Goal: Complete application form

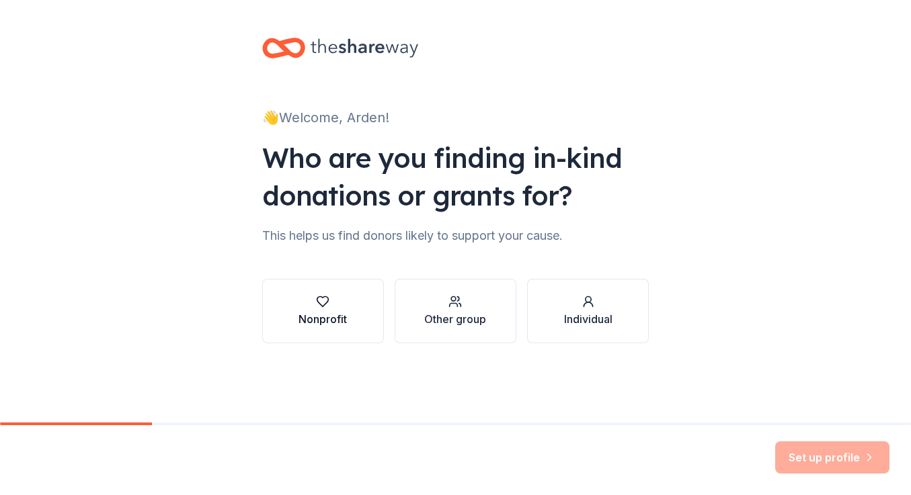
click at [327, 307] on icon "button" at bounding box center [322, 301] width 13 height 13
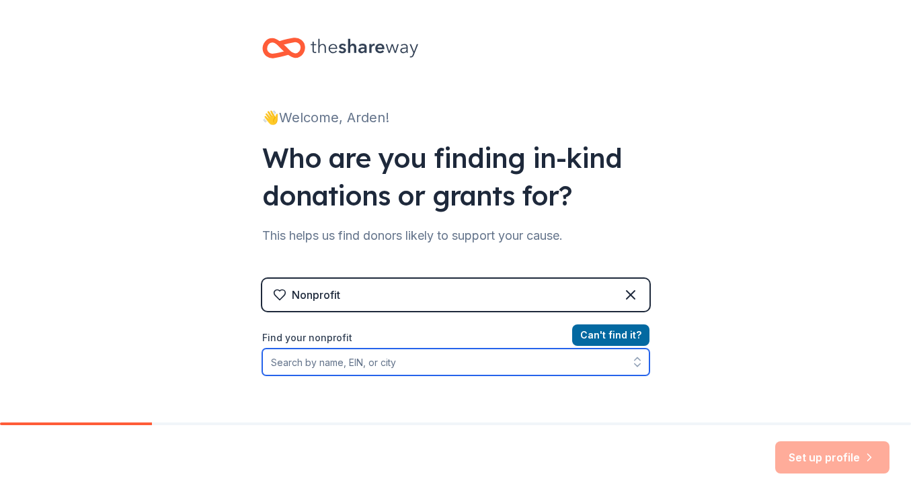
click at [290, 361] on input "Find your nonprofit" at bounding box center [455, 362] width 387 height 27
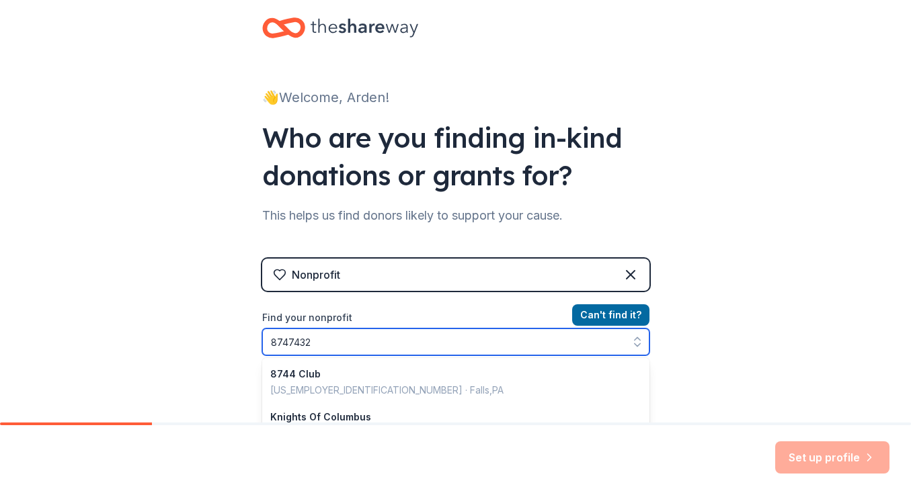
type input "87474321"
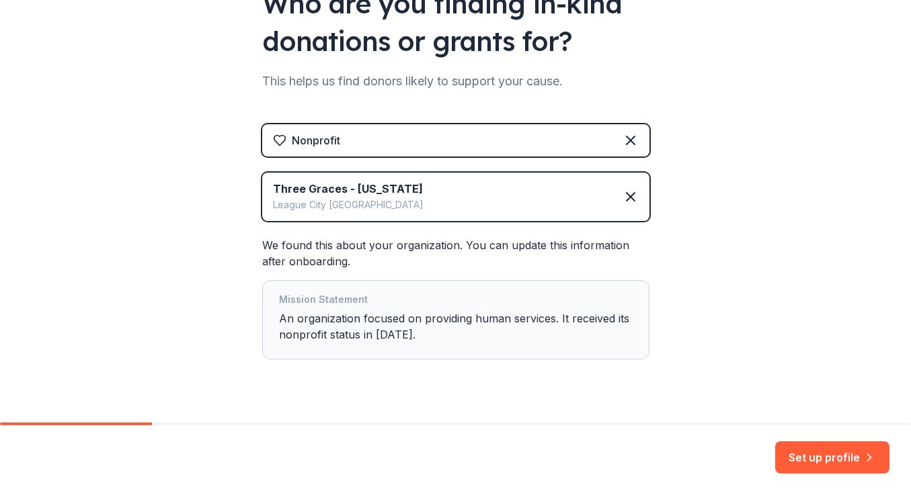
scroll to position [183, 0]
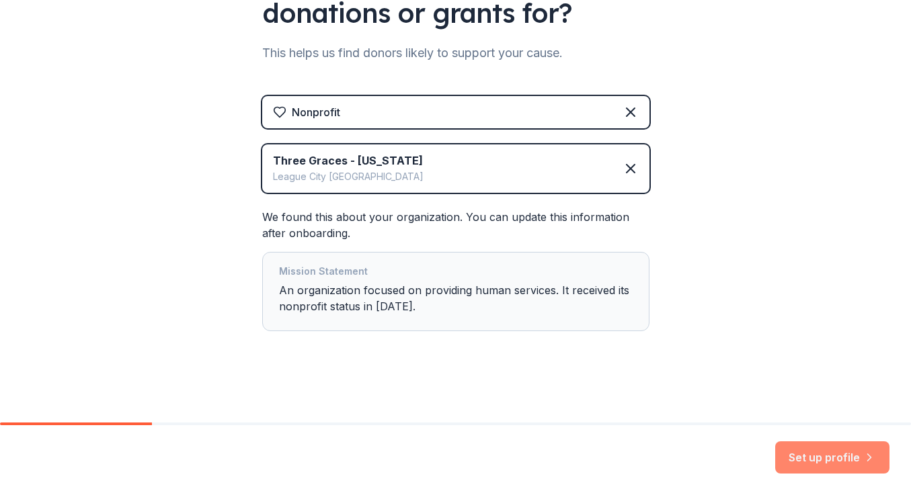
click at [811, 456] on button "Set up profile" at bounding box center [832, 458] width 114 height 32
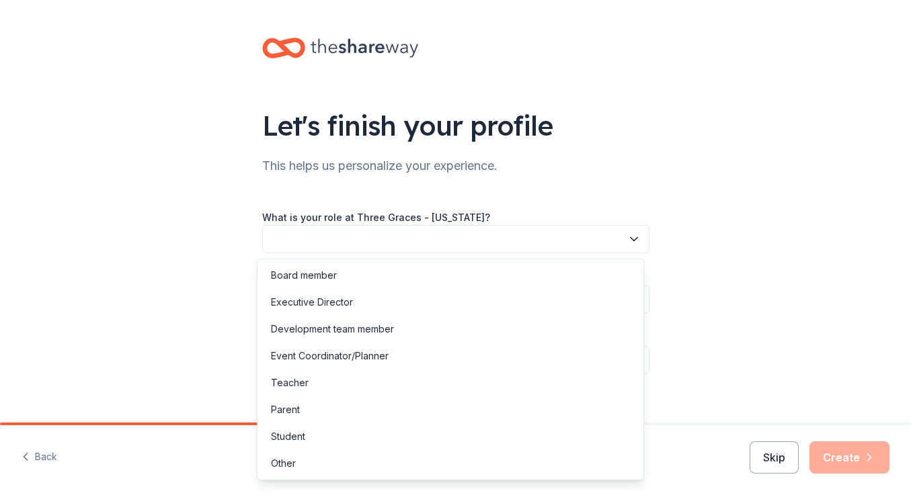
click at [632, 235] on icon "button" at bounding box center [633, 239] width 13 height 13
click at [409, 302] on div "Executive Director" at bounding box center [450, 302] width 381 height 27
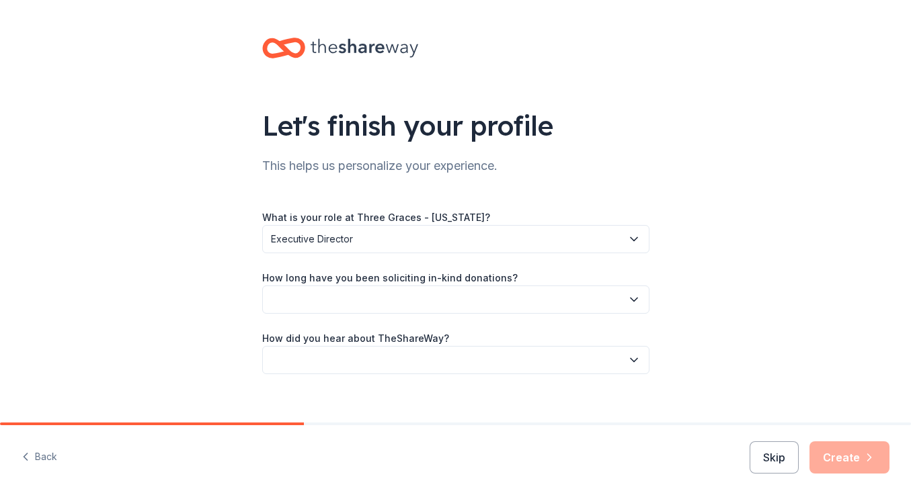
click at [590, 304] on button "button" at bounding box center [455, 300] width 387 height 28
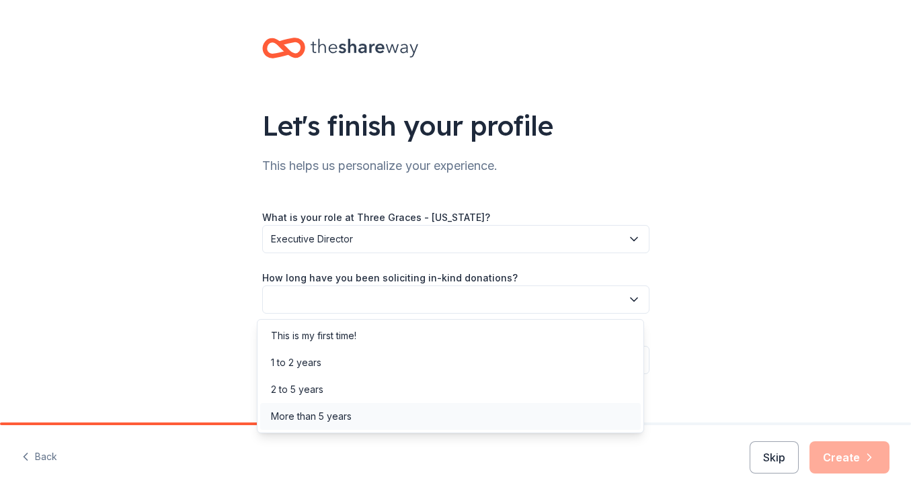
click at [351, 422] on div "More than 5 years" at bounding box center [311, 417] width 81 height 16
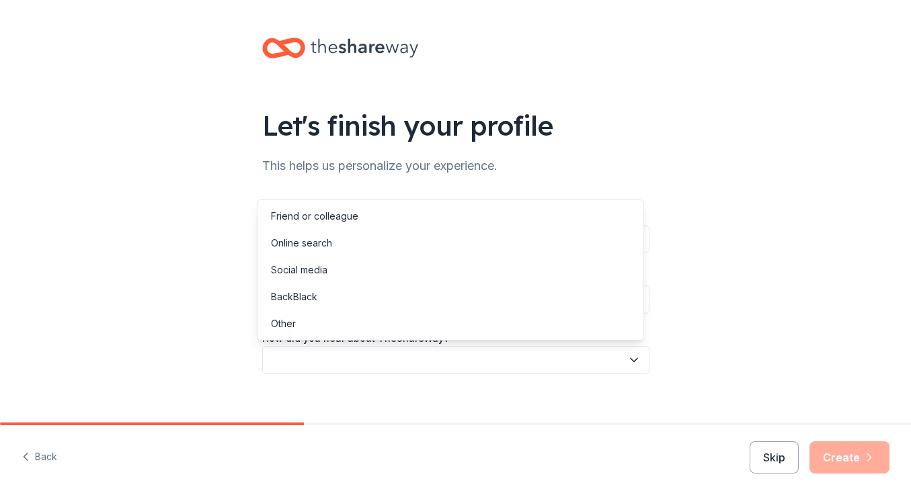
click at [476, 372] on button "button" at bounding box center [455, 360] width 387 height 28
click at [364, 245] on div "Online search" at bounding box center [450, 243] width 381 height 27
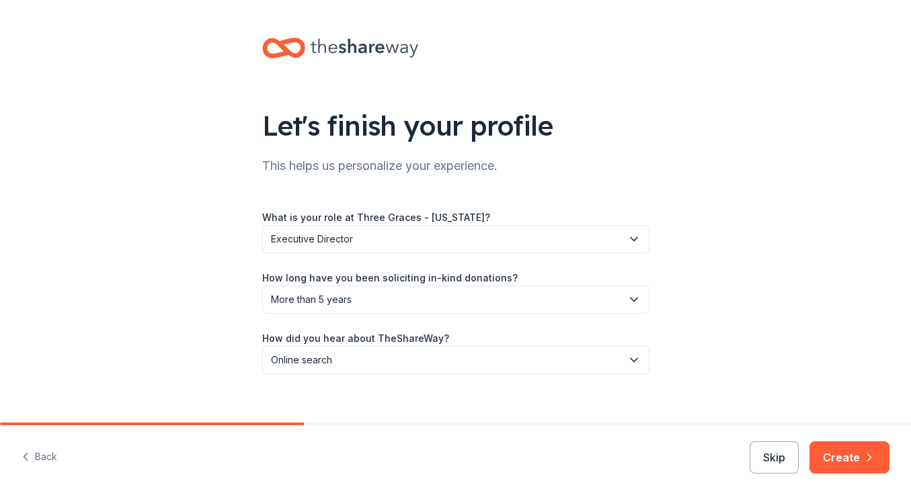
click at [848, 466] on button "Create" at bounding box center [849, 458] width 80 height 32
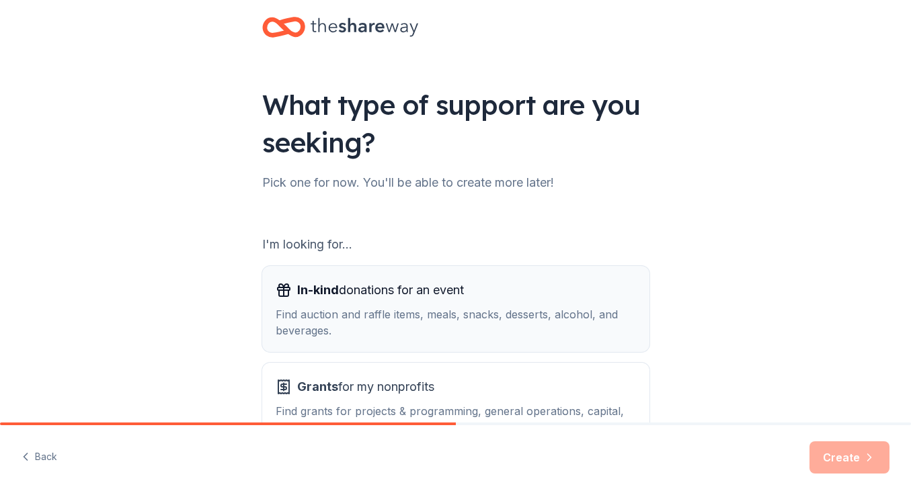
scroll to position [67, 0]
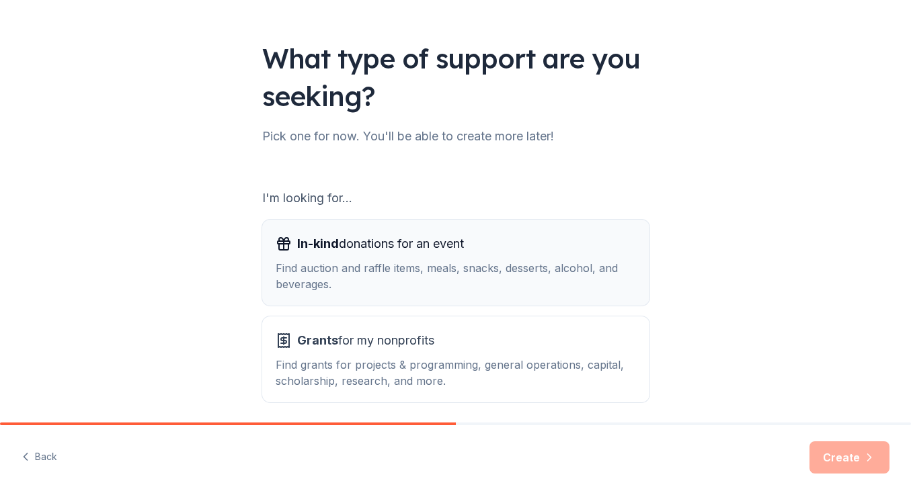
click at [473, 260] on div "In-kind donations for an event Find auction and raffle items, meals, snacks, de…" at bounding box center [456, 262] width 360 height 59
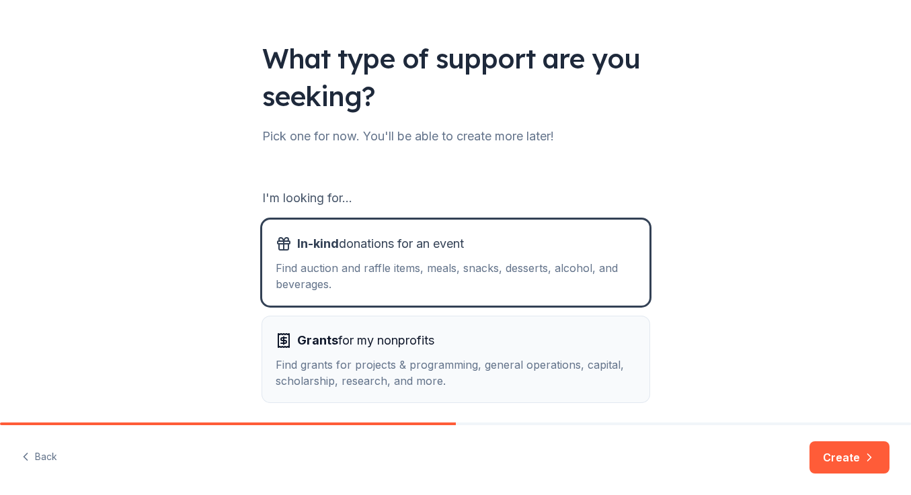
click at [339, 339] on span "Grants for my nonprofits" at bounding box center [365, 341] width 137 height 22
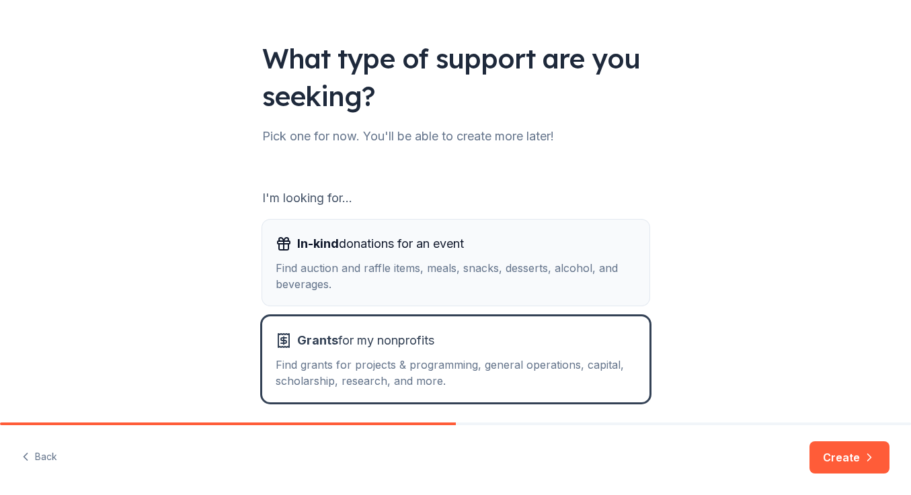
click at [422, 262] on div "Find auction and raffle items, meals, snacks, desserts, alcohol, and beverages." at bounding box center [456, 276] width 360 height 32
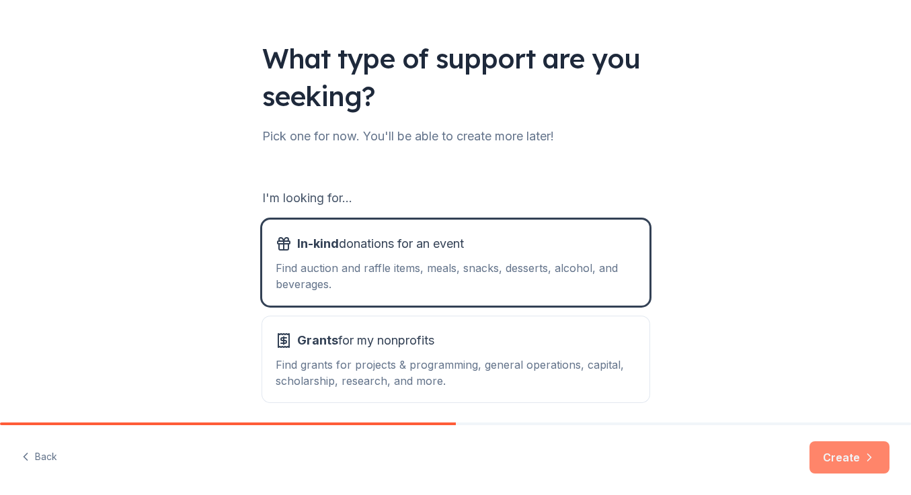
click at [837, 461] on button "Create" at bounding box center [849, 458] width 80 height 32
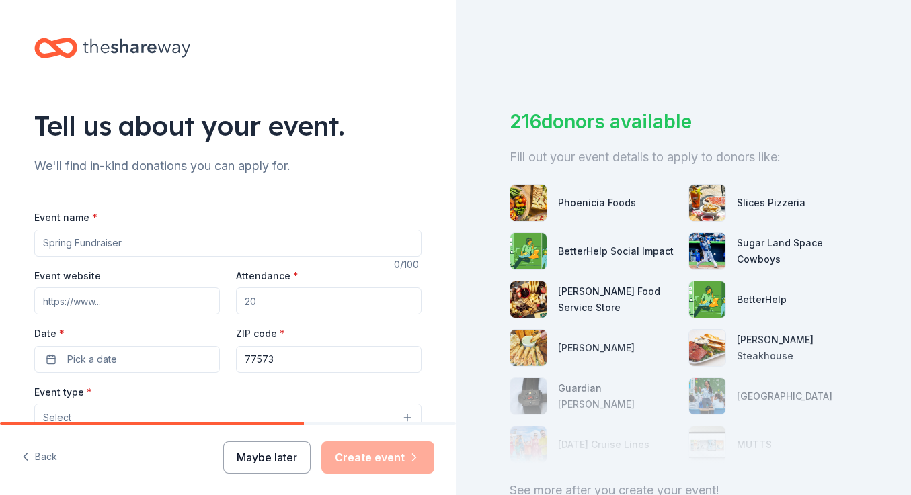
click at [272, 462] on button "Maybe later" at bounding box center [266, 458] width 87 height 32
click at [262, 459] on button "Maybe later" at bounding box center [266, 458] width 87 height 32
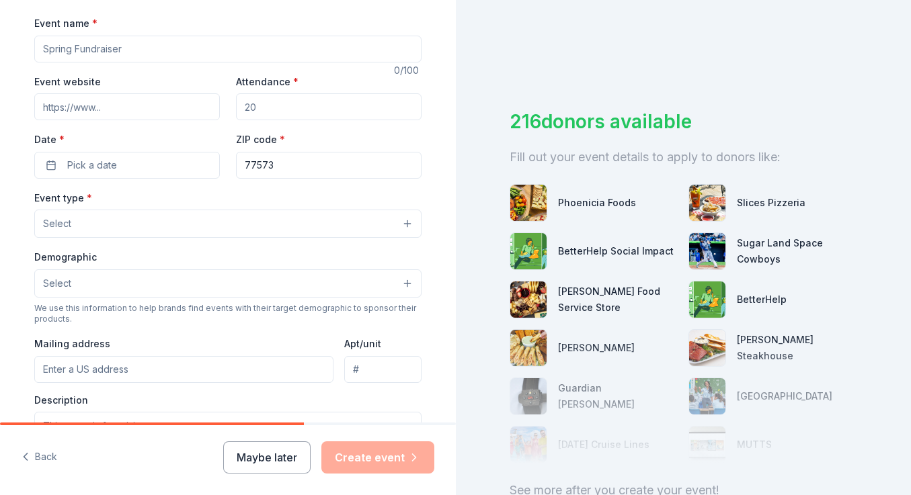
scroll to position [349, 0]
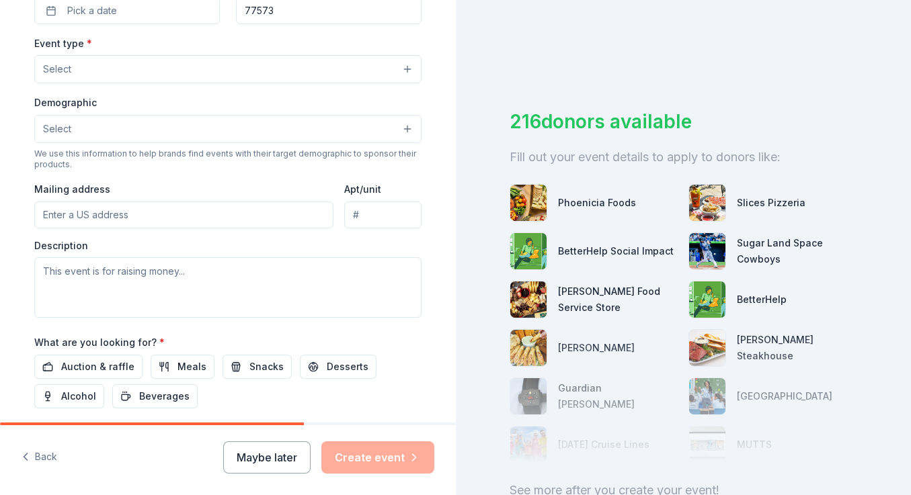
click at [434, 391] on div "Tell us about your event. We'll find in-kind donations you can apply for. Event…" at bounding box center [228, 98] width 430 height 895
click at [432, 402] on div "Tell us about your event. We'll find in-kind donations you can apply for. Event…" at bounding box center [228, 98] width 430 height 895
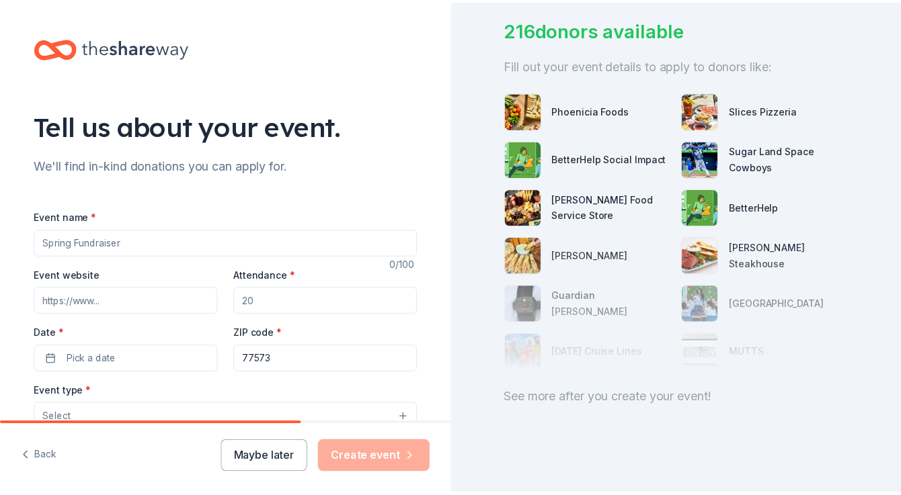
scroll to position [0, 0]
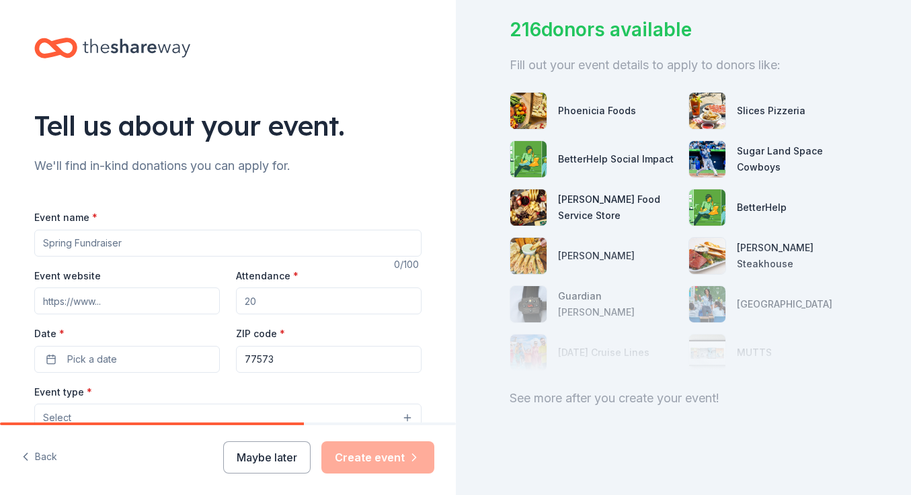
click at [160, 239] on input "Event name *" at bounding box center [227, 243] width 387 height 27
type input "One Pot Cook OFf"
type input "www.three-graces.org"
click at [284, 295] on input "Attendance *" at bounding box center [329, 301] width 186 height 27
type input "150"
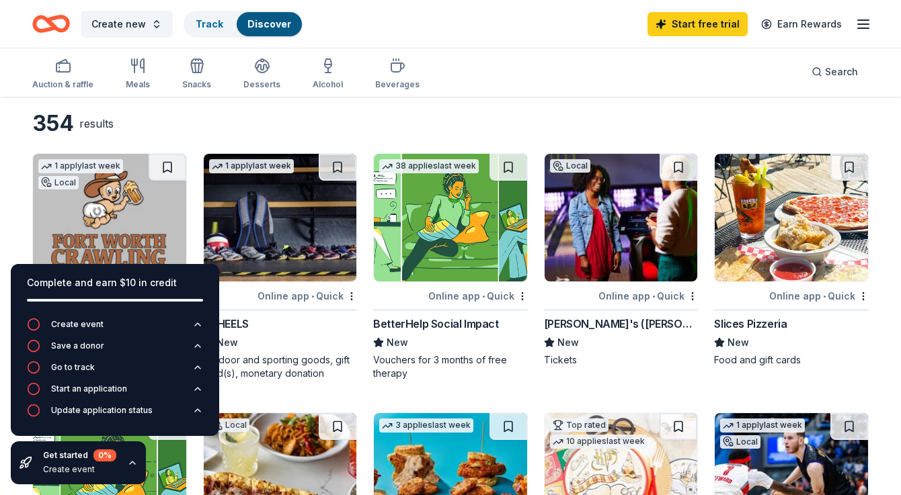
scroll to position [67, 0]
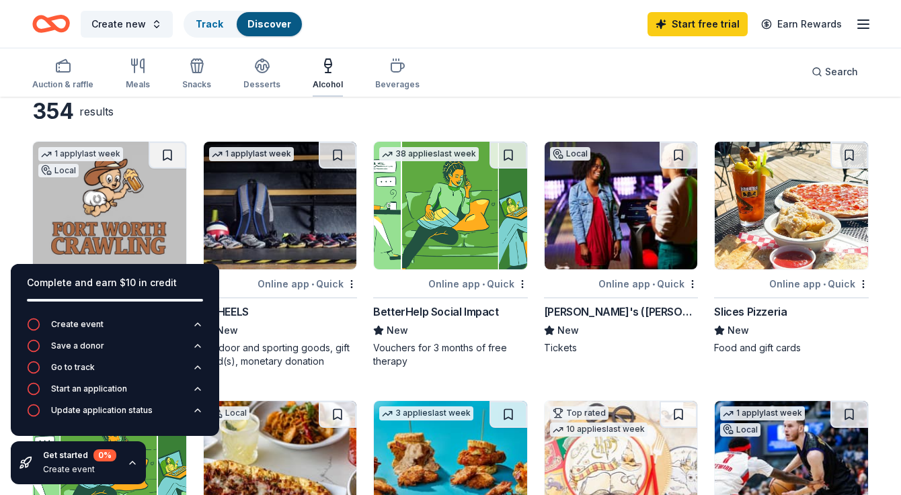
click at [315, 77] on div "Alcohol" at bounding box center [328, 74] width 30 height 32
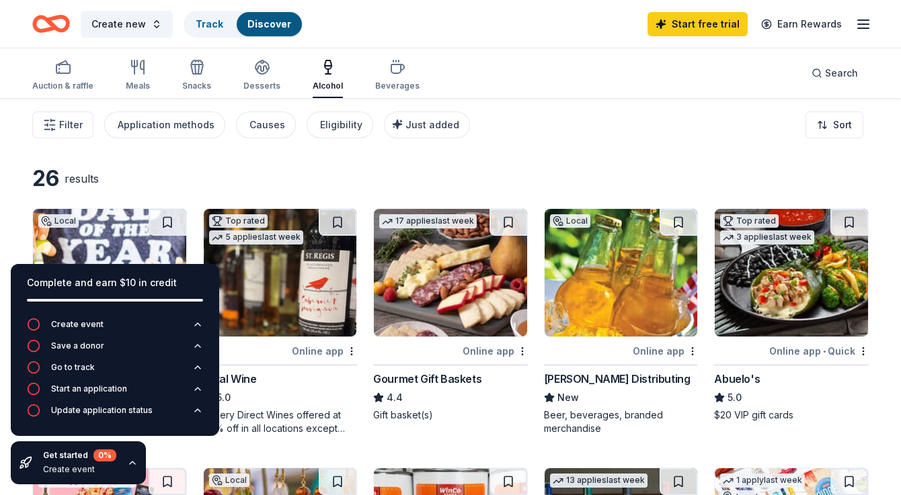
click at [127, 466] on icon "button" at bounding box center [132, 463] width 11 height 11
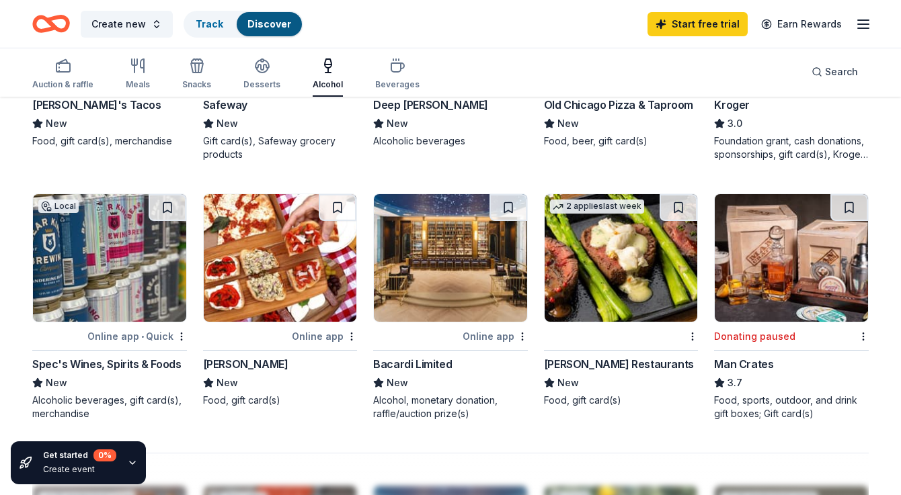
scroll to position [807, 0]
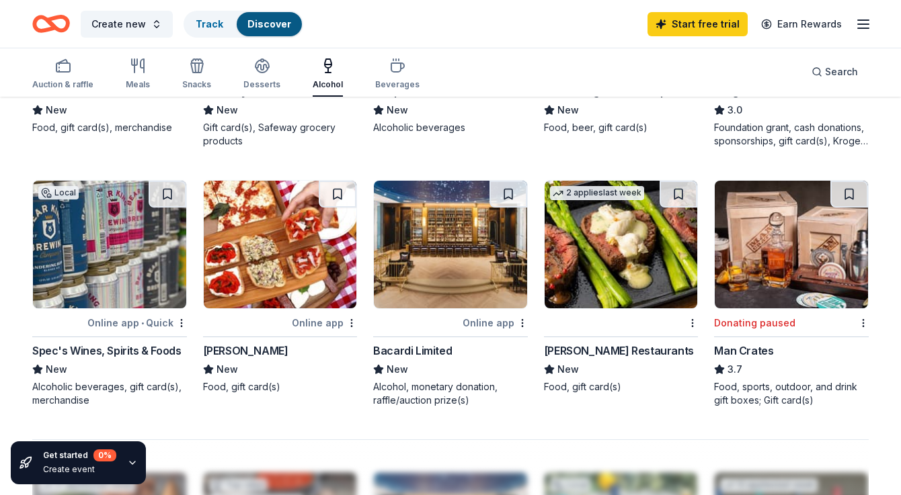
click at [99, 352] on div "Spec's Wines, Spirits & Foods" at bounding box center [106, 351] width 149 height 16
click at [588, 295] on img at bounding box center [621, 245] width 153 height 128
click at [433, 274] on img at bounding box center [450, 245] width 153 height 128
click at [270, 274] on img at bounding box center [280, 245] width 153 height 128
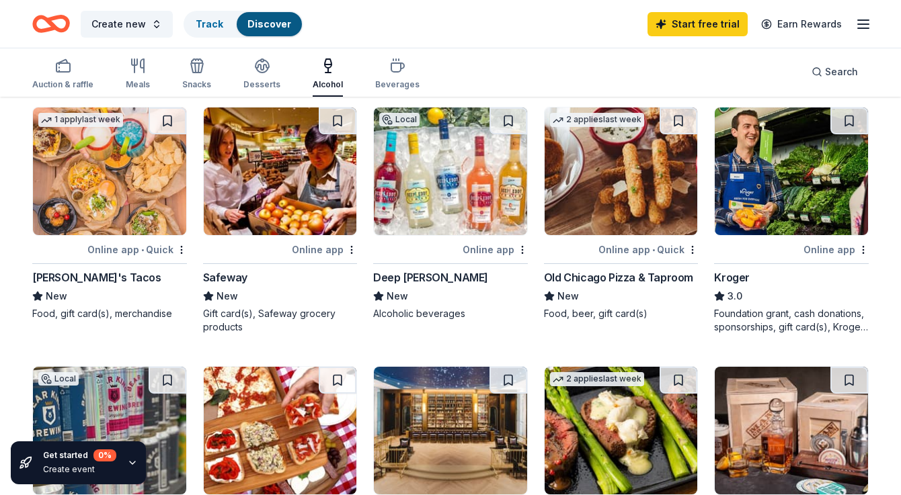
scroll to position [605, 0]
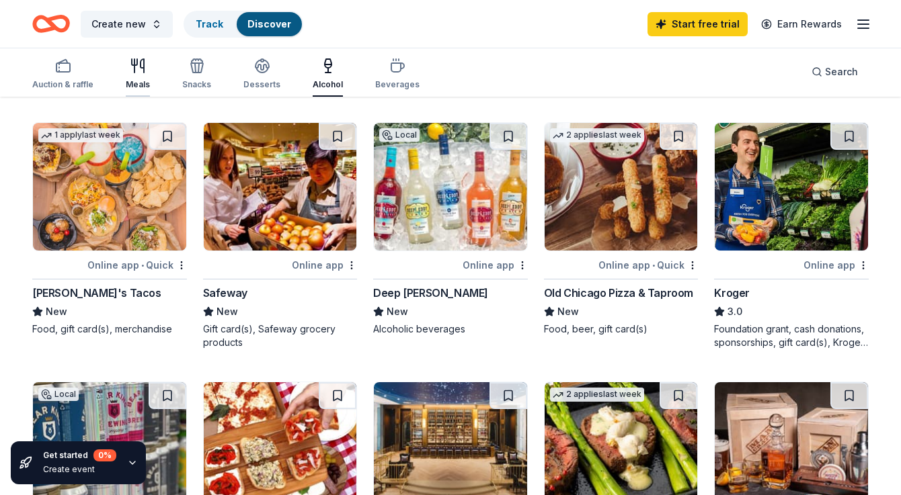
click at [142, 75] on div "Meals" at bounding box center [138, 74] width 24 height 32
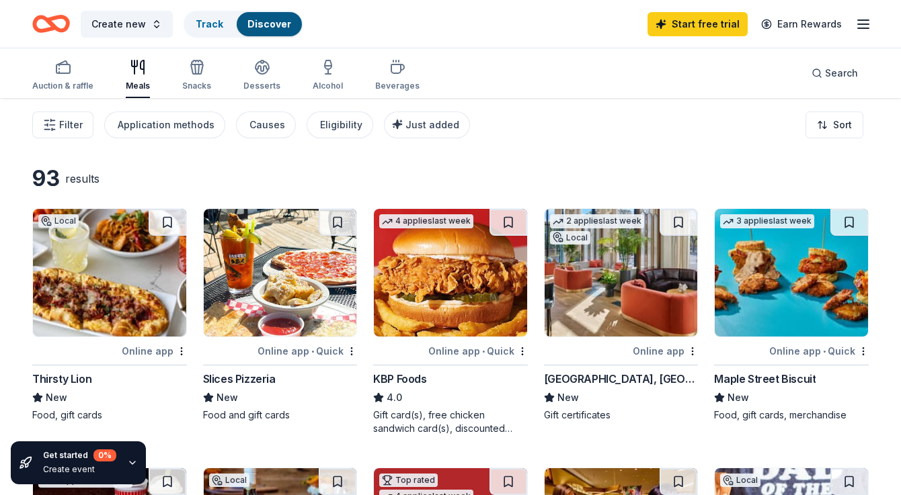
click at [424, 303] on img at bounding box center [450, 273] width 153 height 128
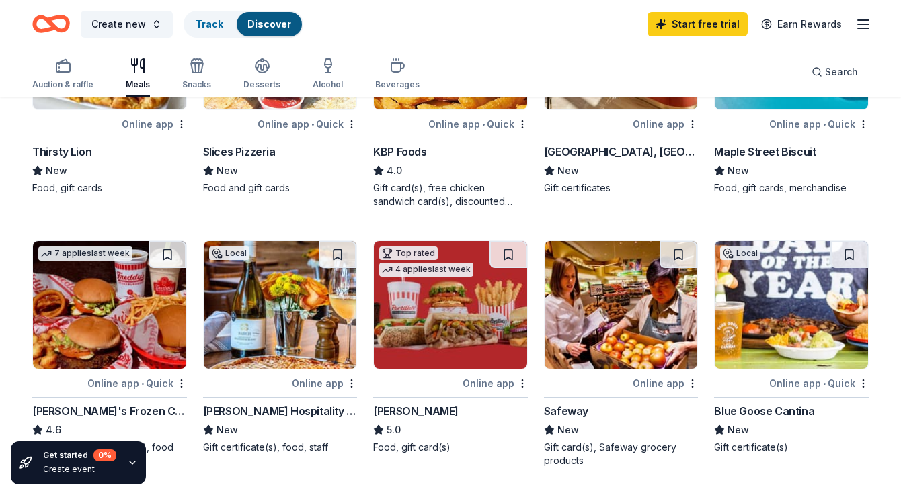
scroll to position [269, 0]
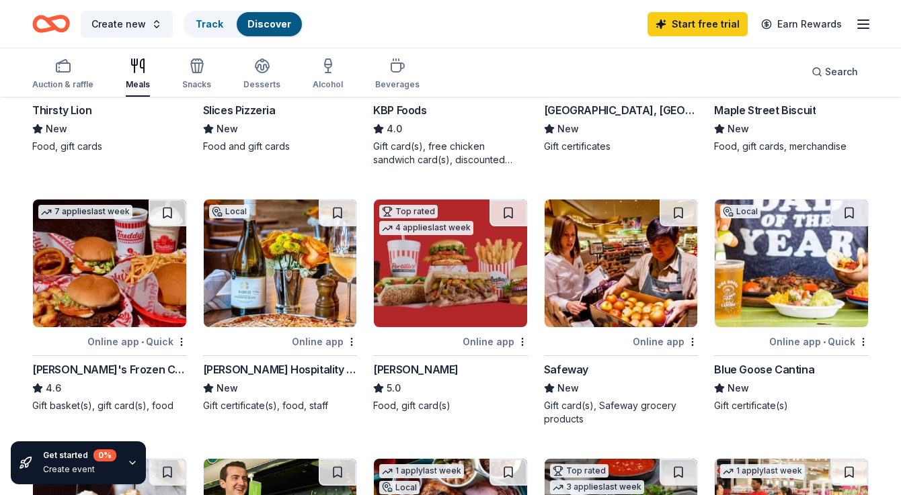
click at [756, 112] on div "Maple Street Biscuit" at bounding box center [765, 110] width 102 height 16
click at [272, 368] on div "[PERSON_NAME] Hospitality Group" at bounding box center [280, 370] width 155 height 16
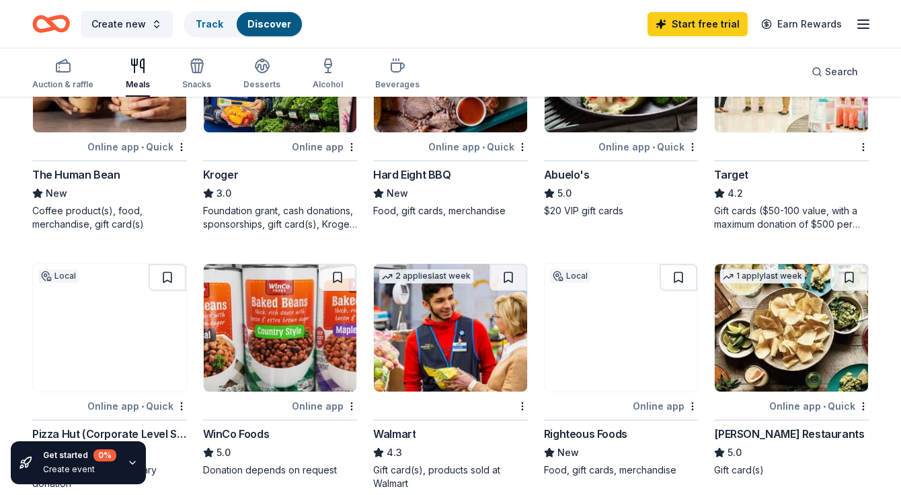
scroll to position [740, 0]
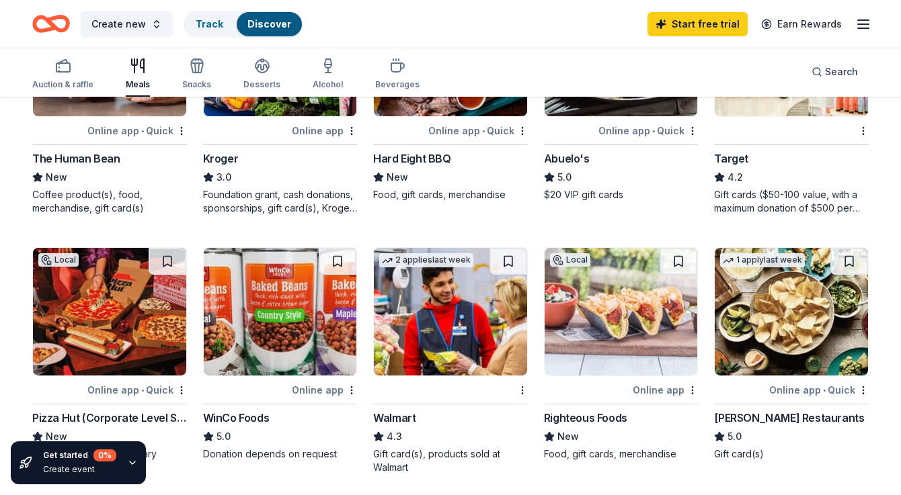
click at [729, 157] on div "Target" at bounding box center [731, 159] width 34 height 16
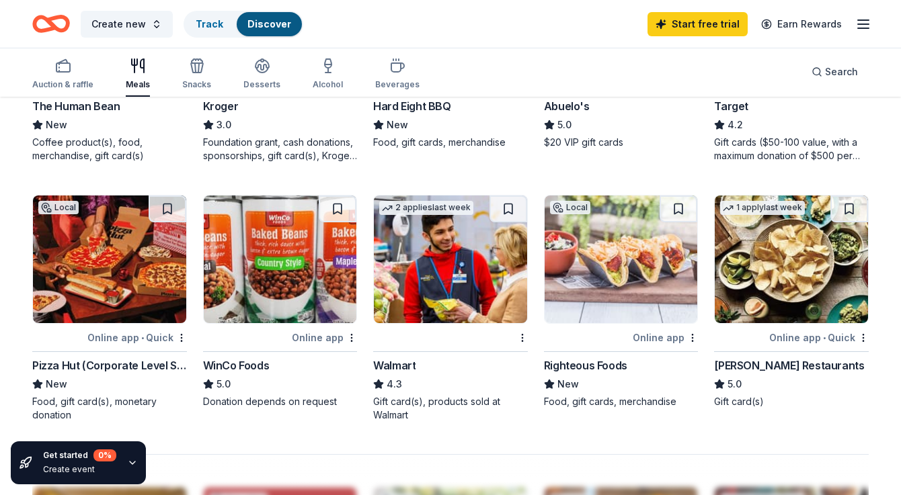
scroll to position [807, 0]
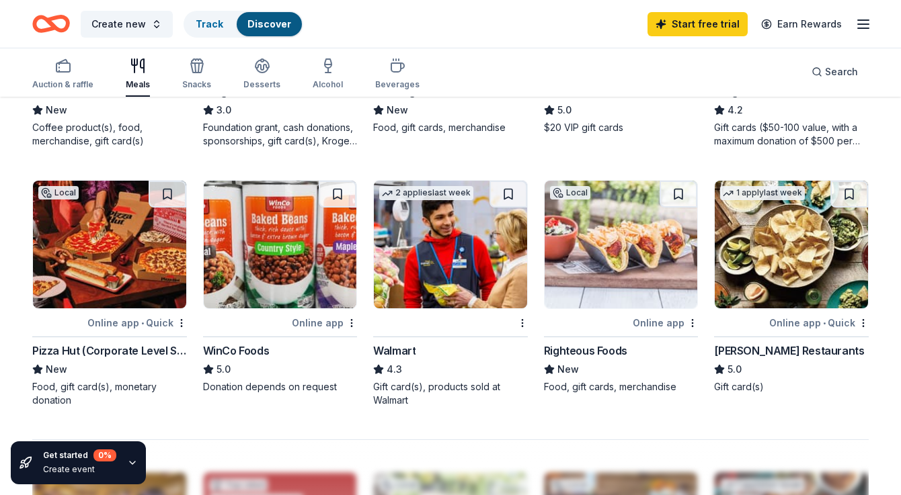
click at [109, 255] on img at bounding box center [109, 245] width 153 height 128
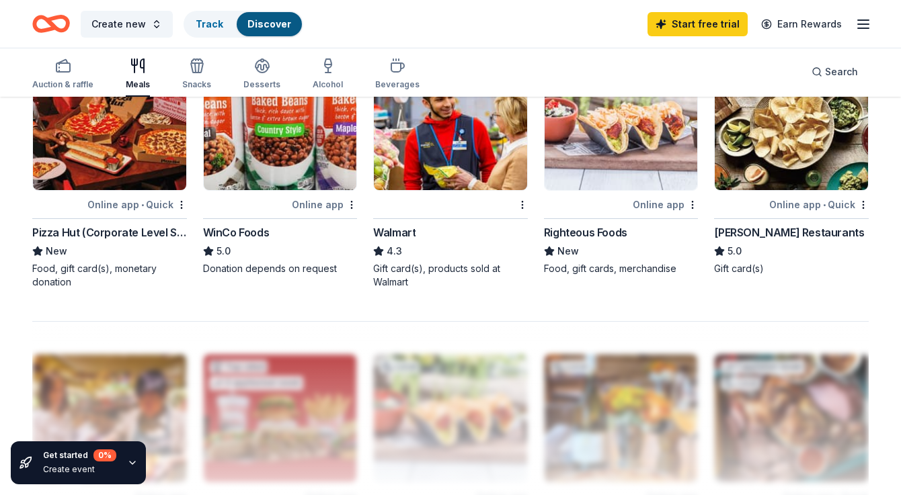
scroll to position [941, 0]
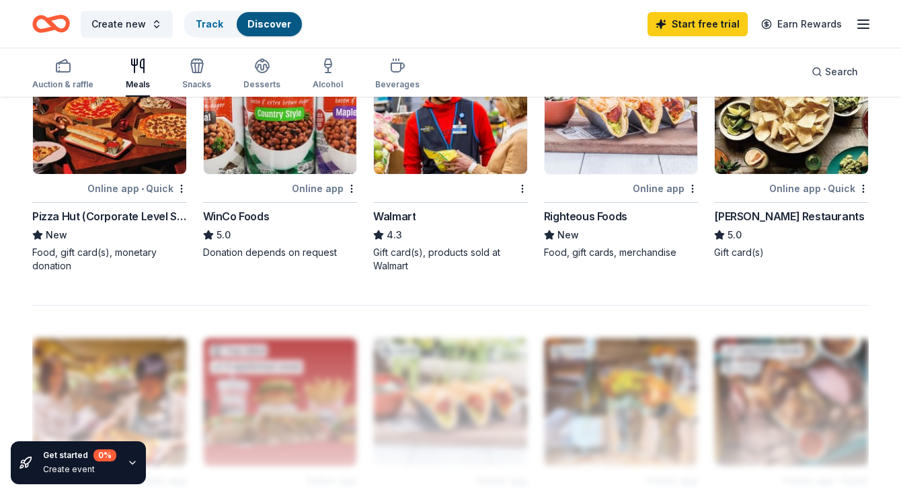
click at [780, 151] on img at bounding box center [791, 110] width 153 height 128
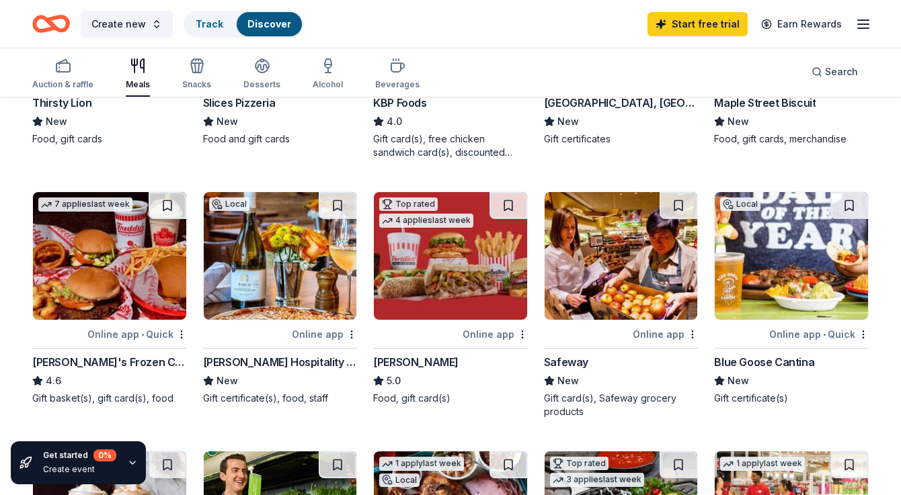
scroll to position [134, 0]
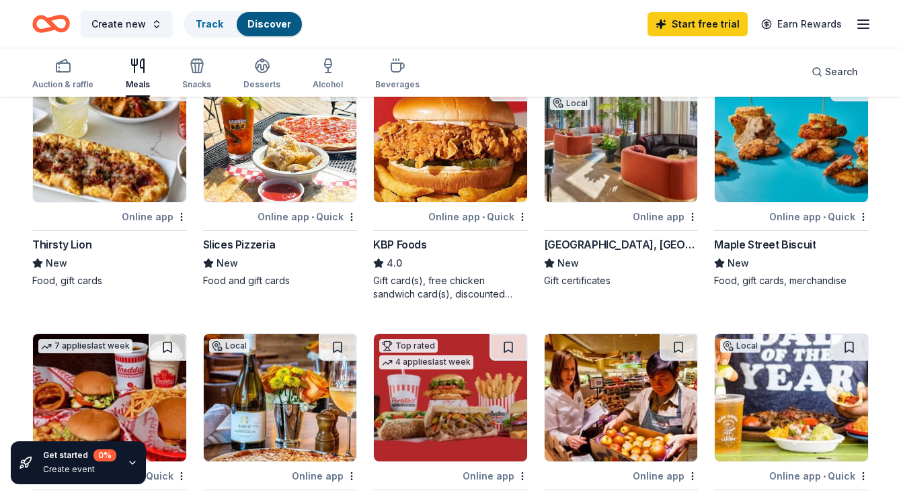
click at [801, 156] on img at bounding box center [791, 139] width 153 height 128
click at [863, 22] on icon "button" at bounding box center [863, 24] width 16 height 16
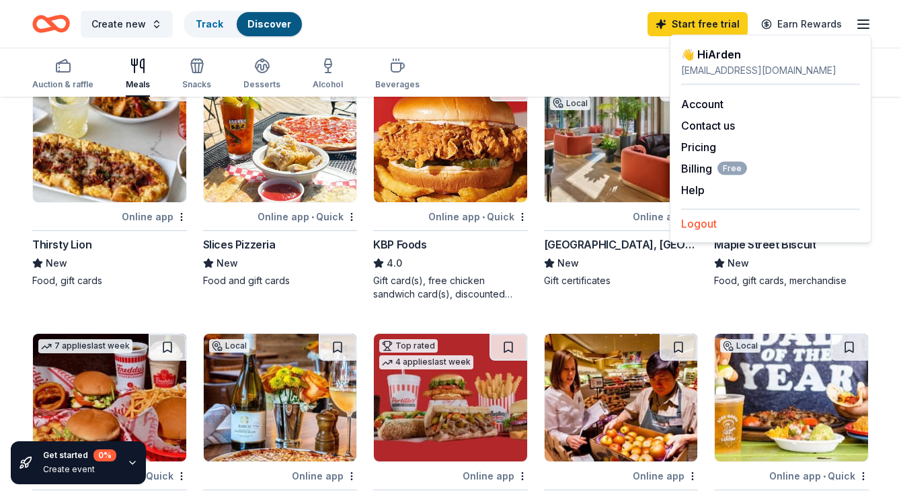
click at [715, 227] on button "Logout" at bounding box center [699, 224] width 36 height 16
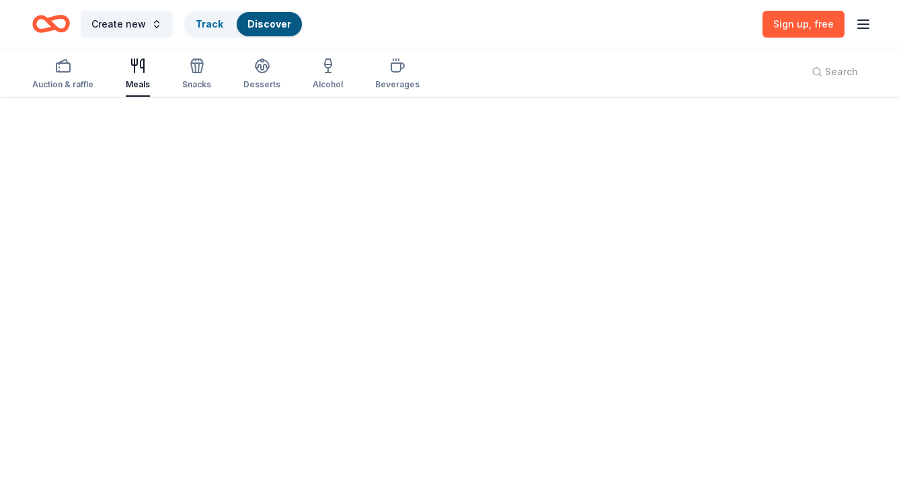
scroll to position [0, 0]
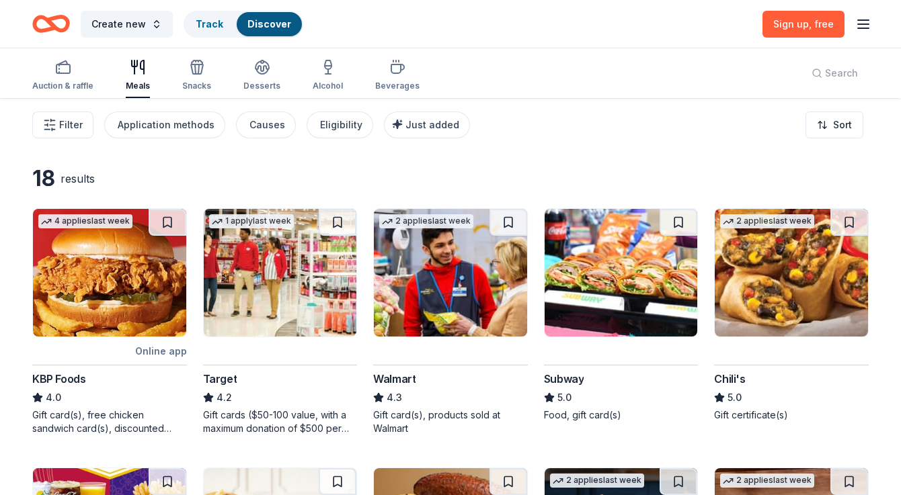
click at [866, 22] on icon "button" at bounding box center [863, 24] width 16 height 16
click at [708, 132] on button "Log in" at bounding box center [696, 131] width 31 height 16
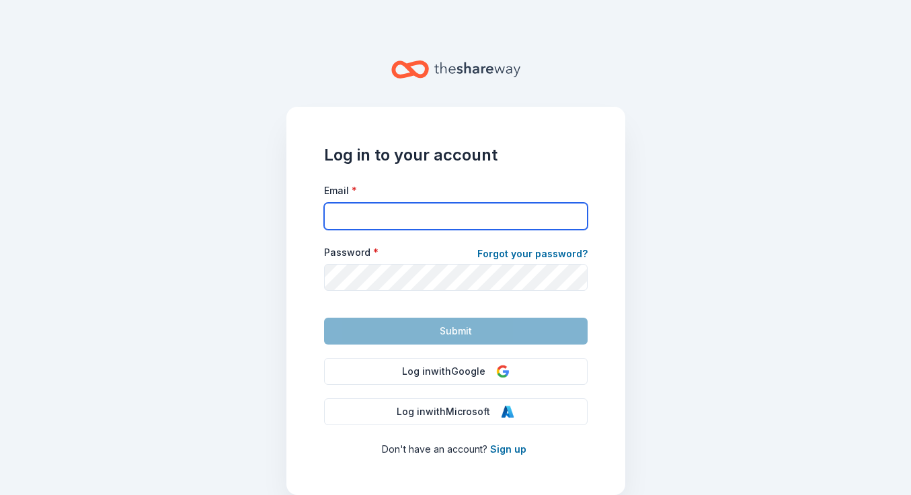
click at [411, 218] on input "Email *" at bounding box center [456, 216] width 264 height 27
type input "arden@three-graces.org"
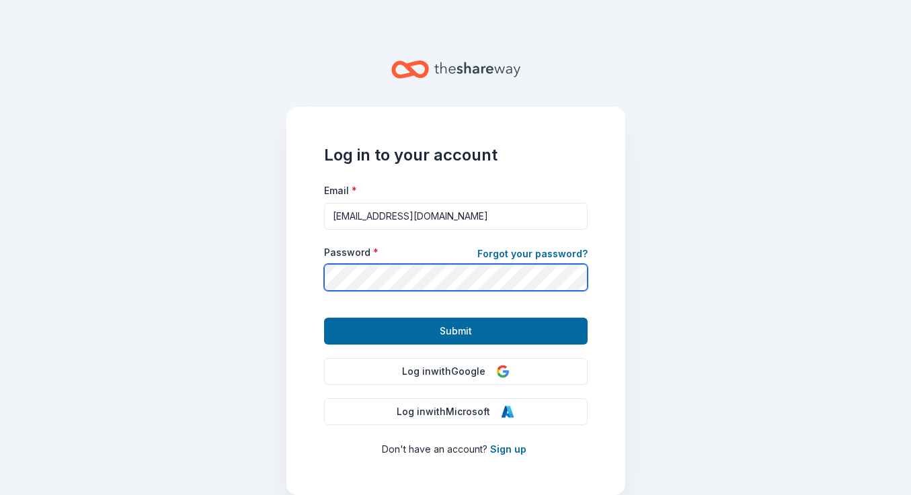
click at [324, 318] on button "Submit" at bounding box center [456, 331] width 264 height 27
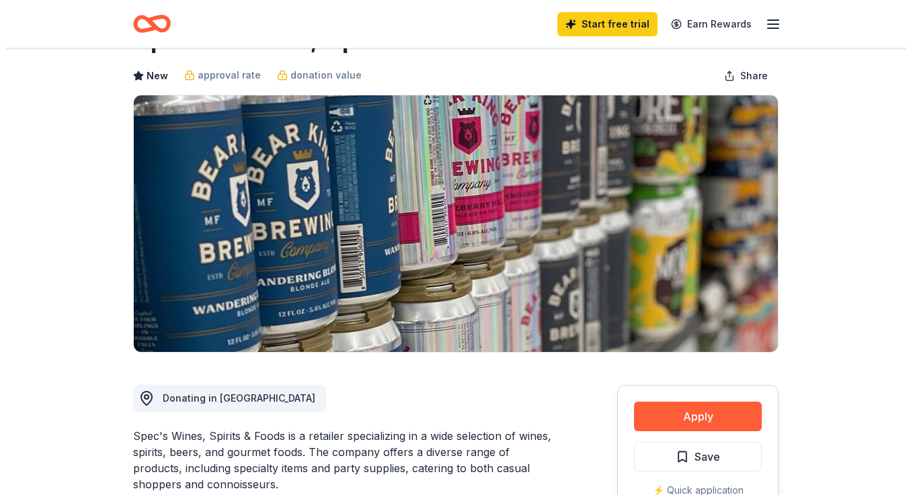
scroll to position [134, 0]
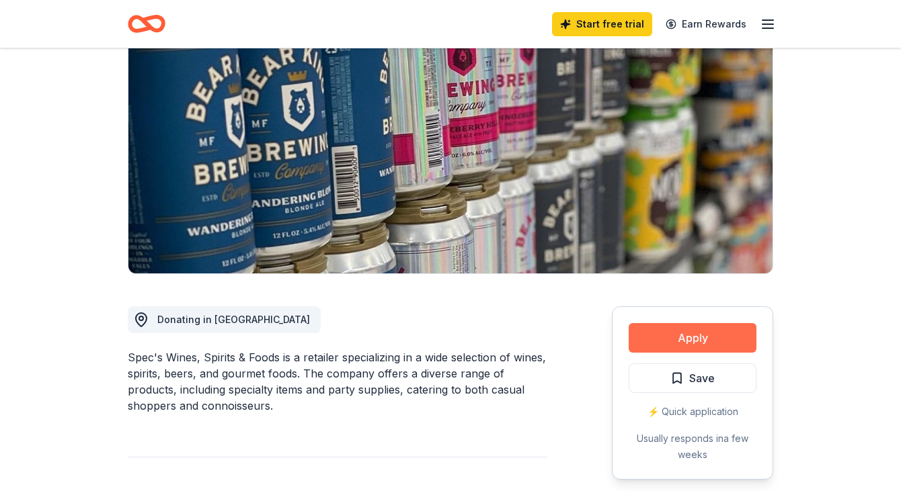
click at [699, 340] on button "Apply" at bounding box center [693, 338] width 128 height 30
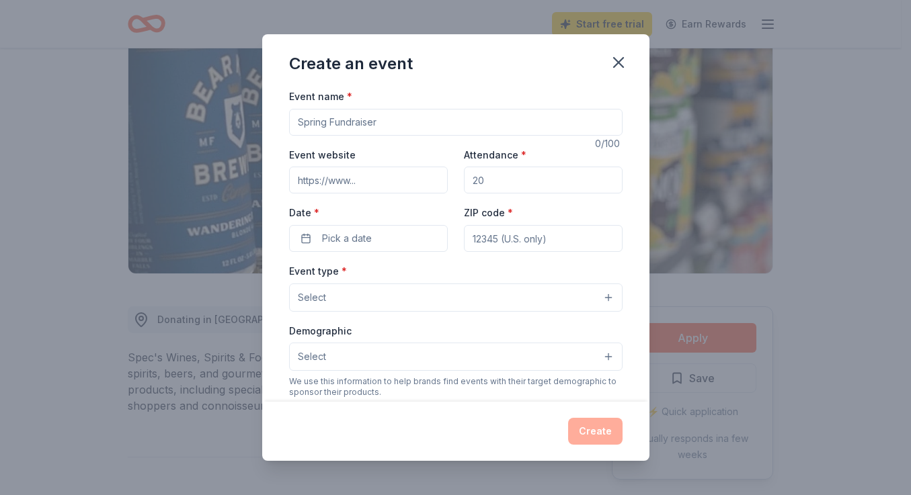
click at [546, 122] on input "Event name *" at bounding box center [455, 122] width 333 height 27
type input "One Pot Cook Off"
type input "[DOMAIN_NAME]"
click at [481, 177] on input "Attendance *" at bounding box center [543, 180] width 159 height 27
type input "150"
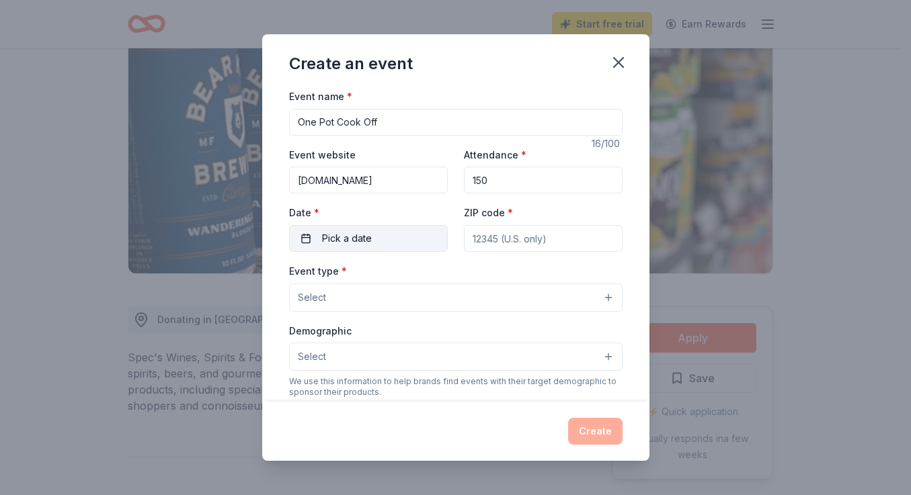
click at [374, 238] on button "Pick a date" at bounding box center [368, 238] width 159 height 27
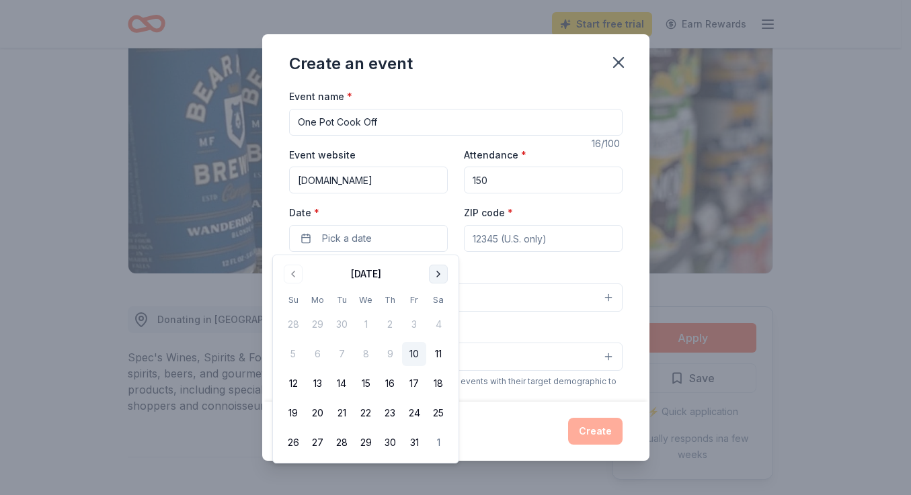
click at [445, 278] on button "Go to next month" at bounding box center [438, 274] width 19 height 19
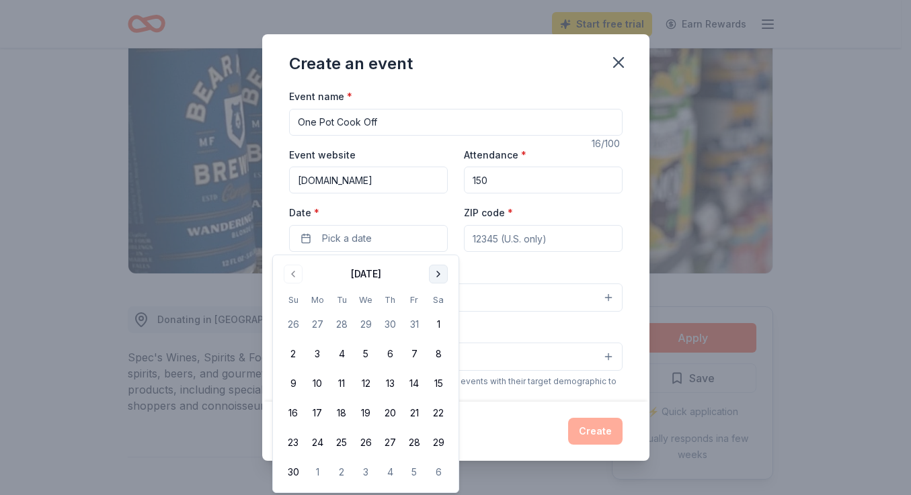
click at [441, 274] on button "Go to next month" at bounding box center [438, 274] width 19 height 19
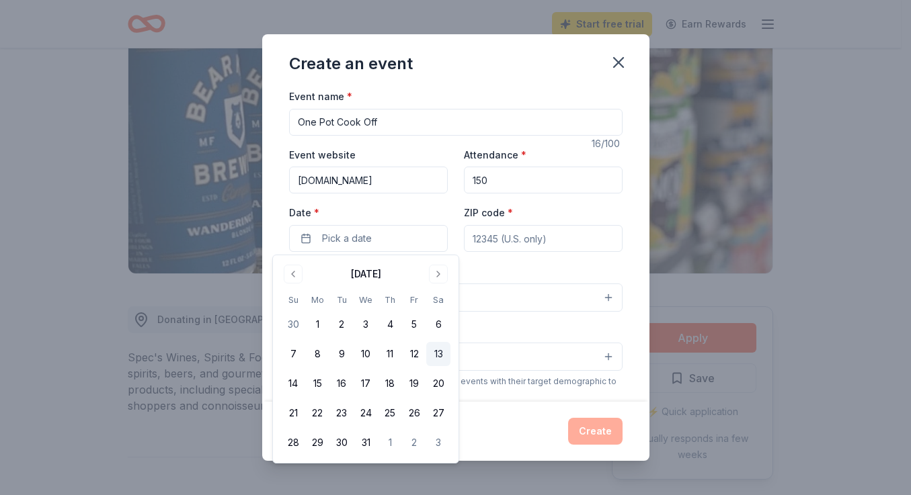
click at [437, 357] on button "13" at bounding box center [438, 354] width 24 height 24
click at [514, 241] on input "ZIP code *" at bounding box center [543, 238] width 159 height 27
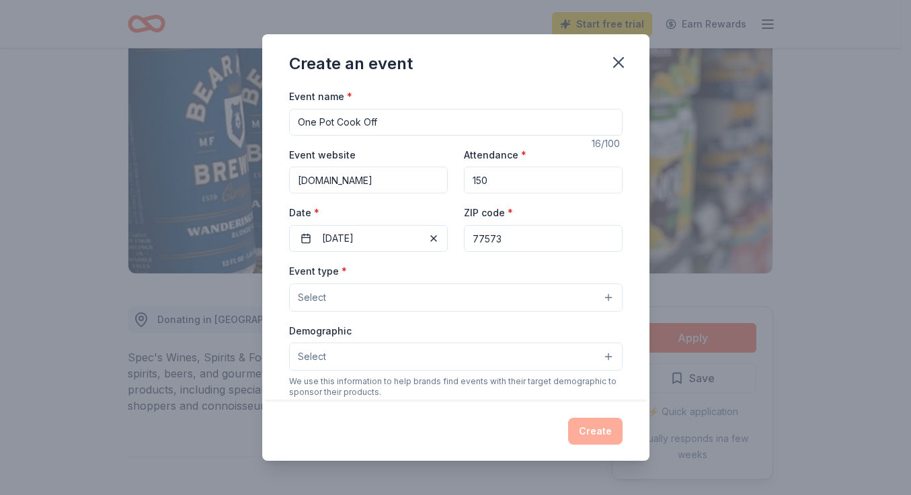
type input "77573"
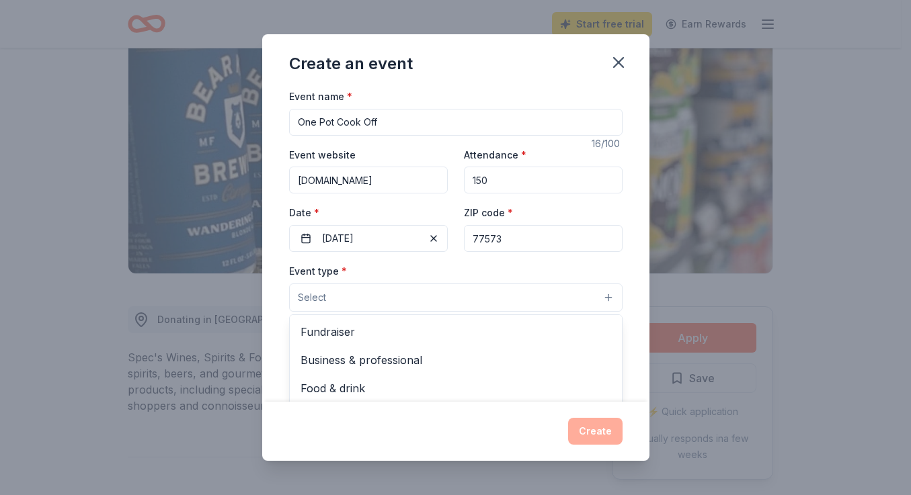
click at [368, 308] on button "Select" at bounding box center [455, 298] width 333 height 28
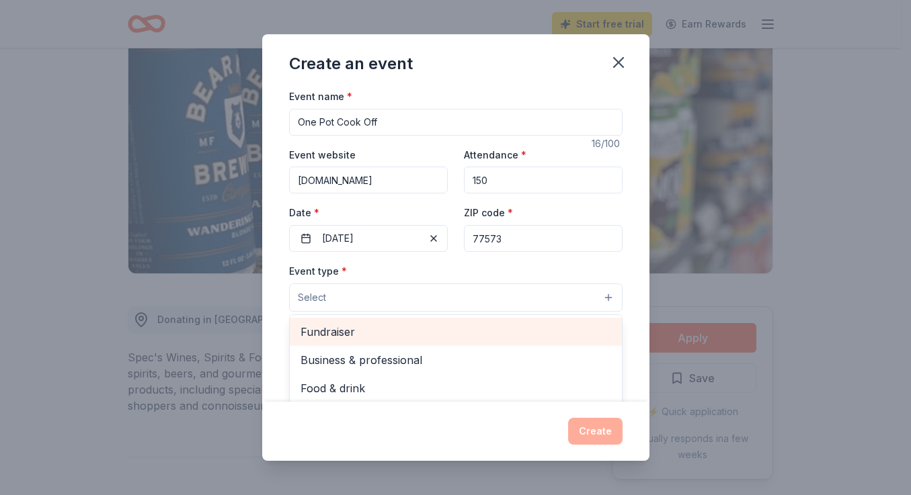
click at [352, 338] on span "Fundraiser" at bounding box center [456, 331] width 311 height 17
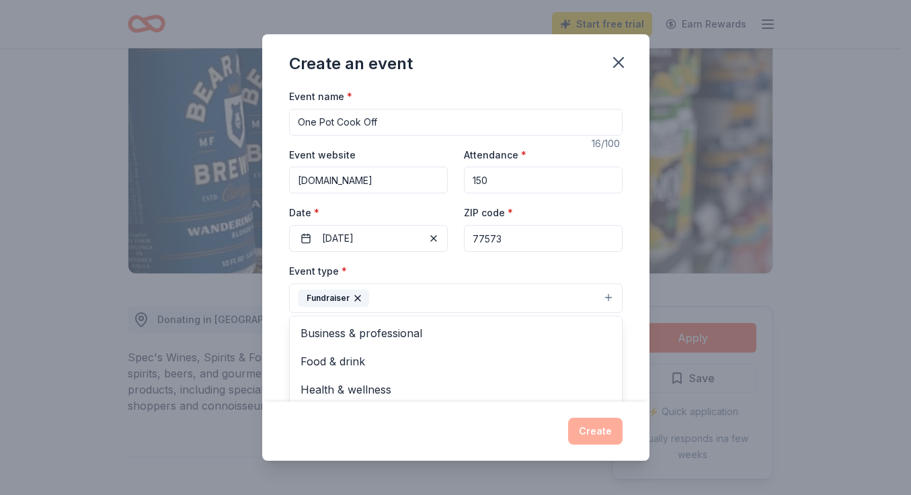
click at [415, 265] on div "Event type * Fundraiser Business & professional Food & drink Health & wellness …" at bounding box center [455, 288] width 333 height 50
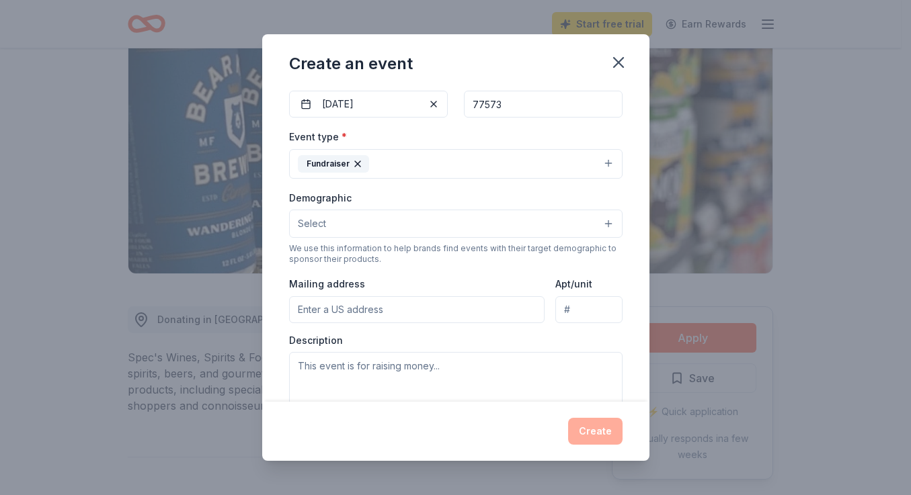
click at [398, 216] on button "Select" at bounding box center [455, 224] width 333 height 28
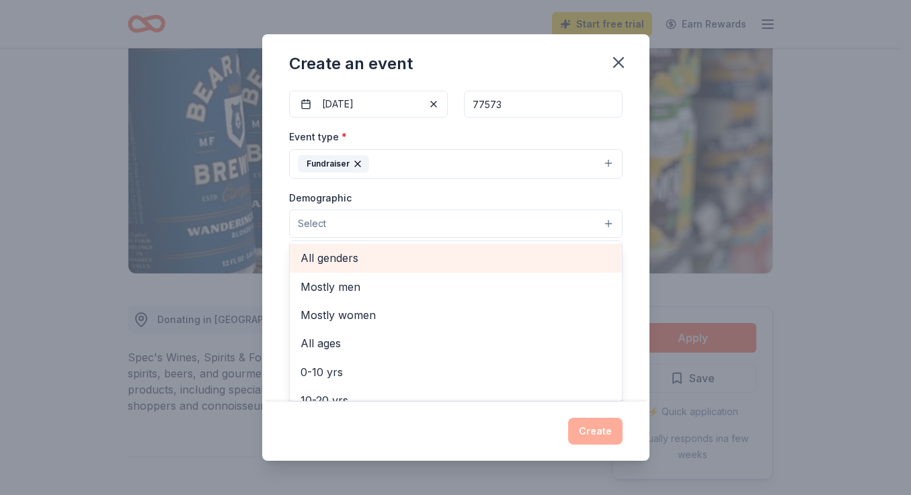
click at [366, 260] on span "All genders" at bounding box center [456, 257] width 311 height 17
click at [352, 251] on span "All ages" at bounding box center [456, 256] width 311 height 17
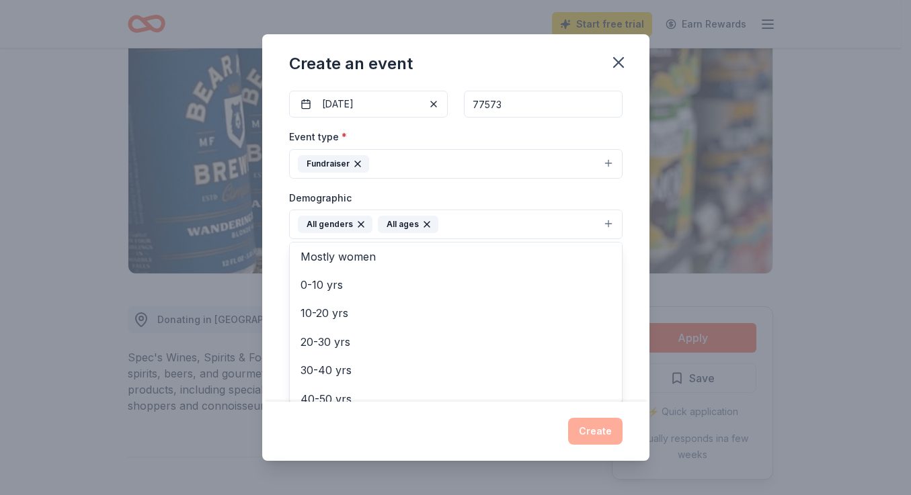
click at [274, 221] on div "Event name * One Pot Cook Off 16 /100 Event website www.three-graces.org Attend…" at bounding box center [455, 245] width 387 height 314
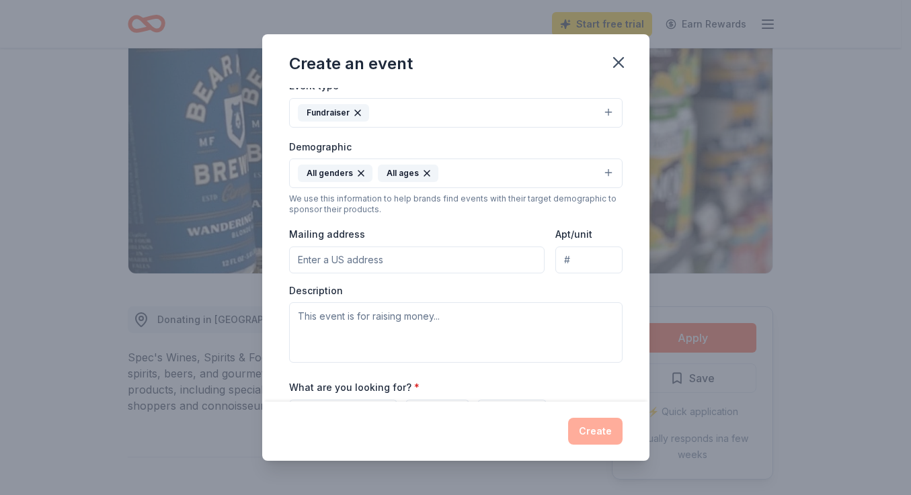
scroll to position [202, 0]
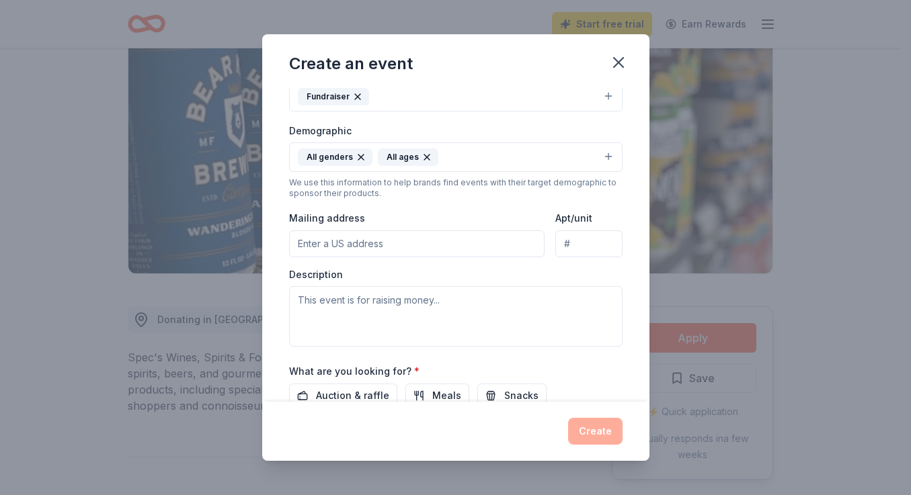
click at [352, 243] on input "Mailing address" at bounding box center [417, 244] width 256 height 27
type input "303 Bull Run Drive, League City, TX, 77573"
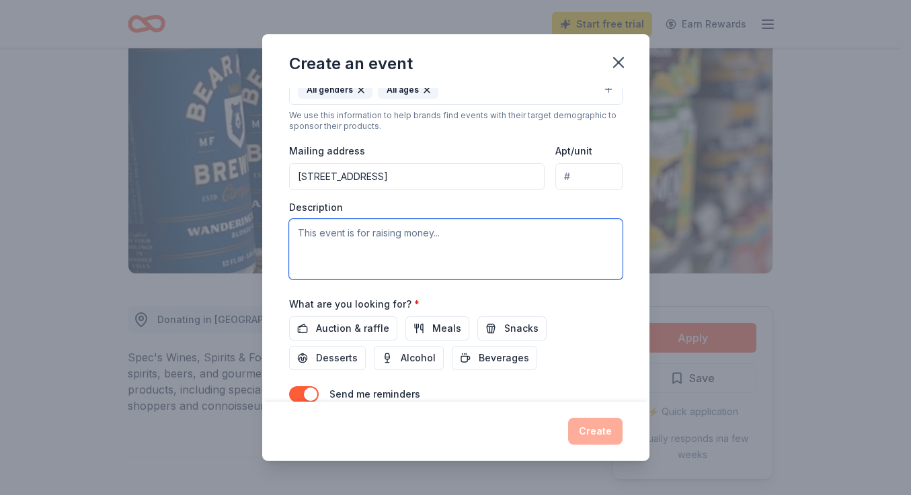
click at [371, 237] on textarea at bounding box center [455, 249] width 333 height 61
click at [341, 241] on textarea at bounding box center [455, 249] width 333 height 61
paste textarea "All proceeds from this event go directly to the Three Graces Inclusive Scholars…"
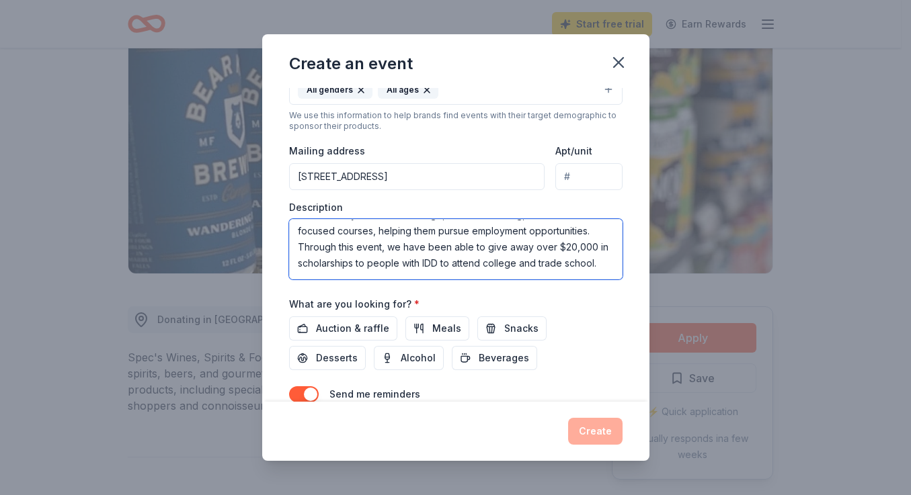
scroll to position [24, 0]
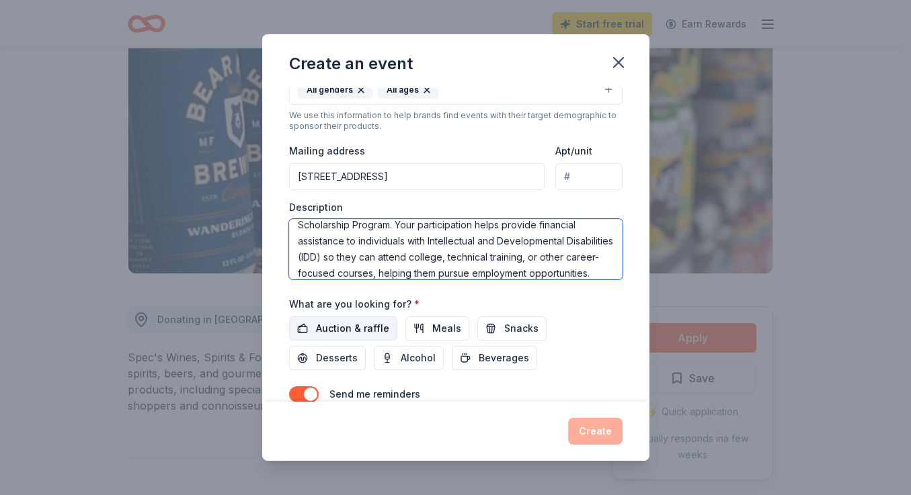
type textarea "All proceeds from this event go directly to the Three Graces Inclusive Scholars…"
click at [371, 325] on span "Auction & raffle" at bounding box center [352, 329] width 73 height 16
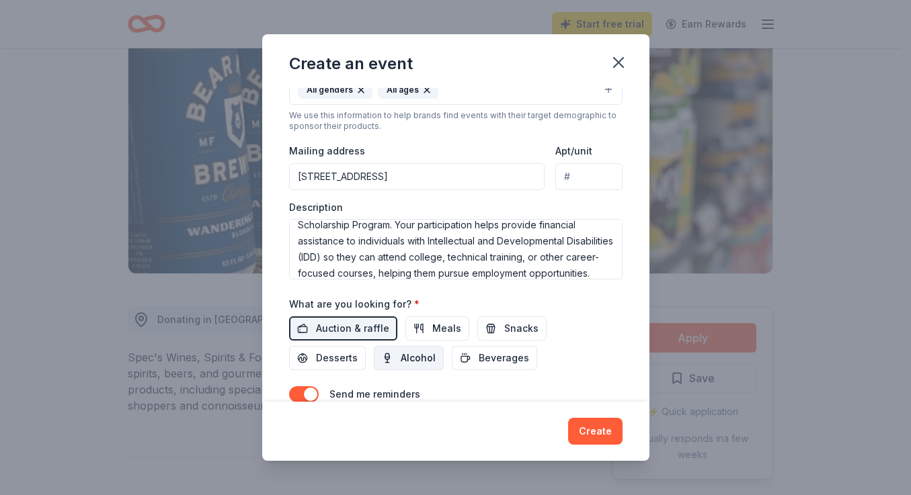
click at [409, 357] on span "Alcohol" at bounding box center [418, 358] width 35 height 16
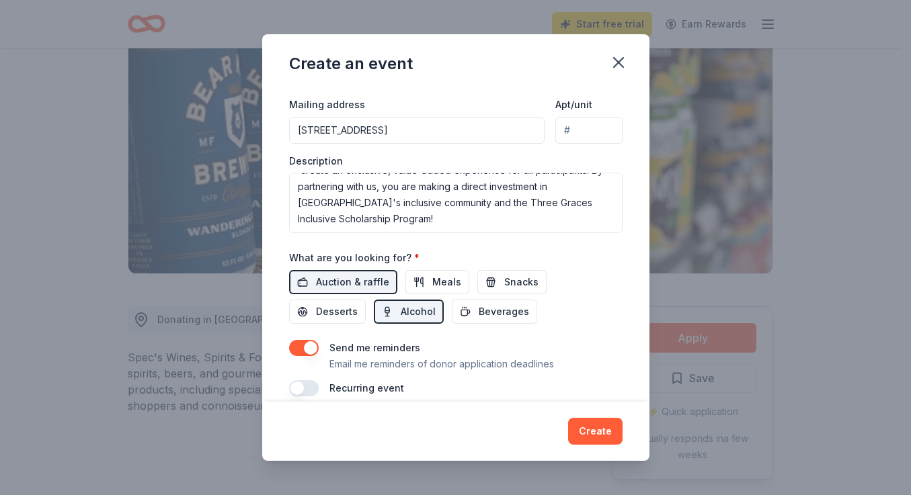
scroll to position [331, 0]
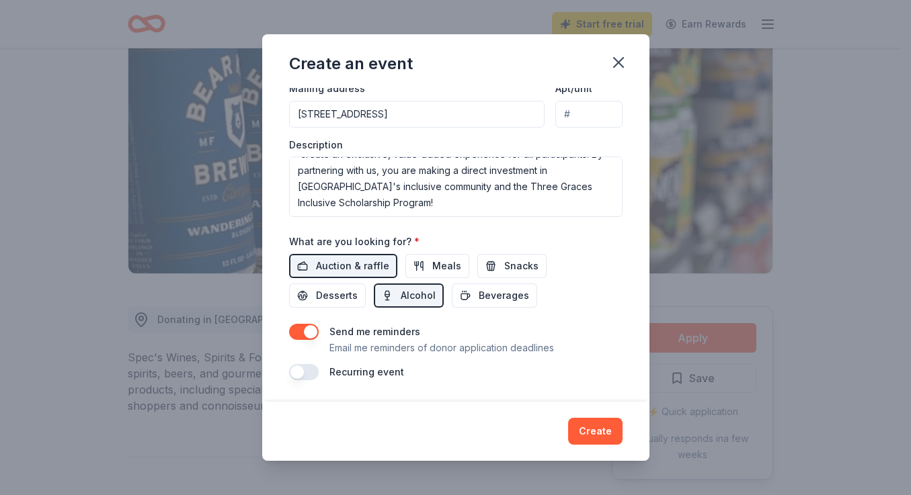
click at [598, 439] on button "Create" at bounding box center [595, 431] width 54 height 27
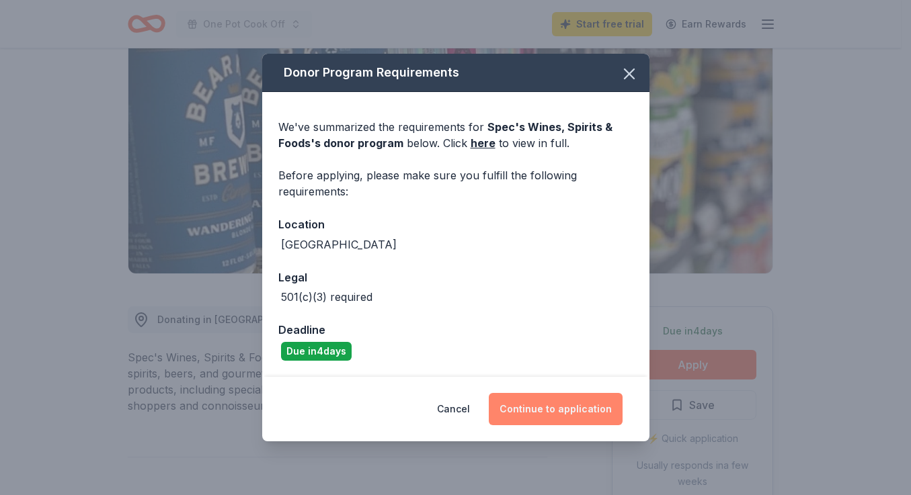
click at [557, 412] on button "Continue to application" at bounding box center [556, 409] width 134 height 32
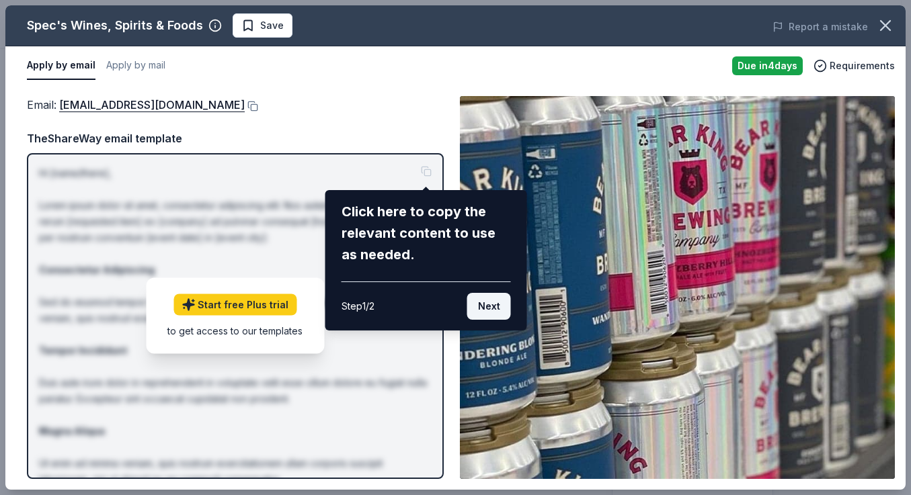
click at [487, 309] on button "Next" at bounding box center [489, 306] width 44 height 27
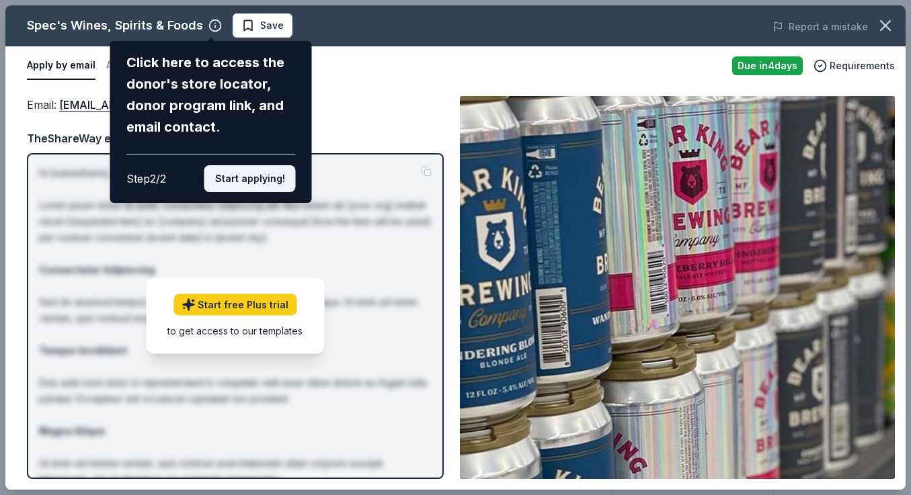
click at [228, 181] on button "Start applying!" at bounding box center [249, 178] width 91 height 27
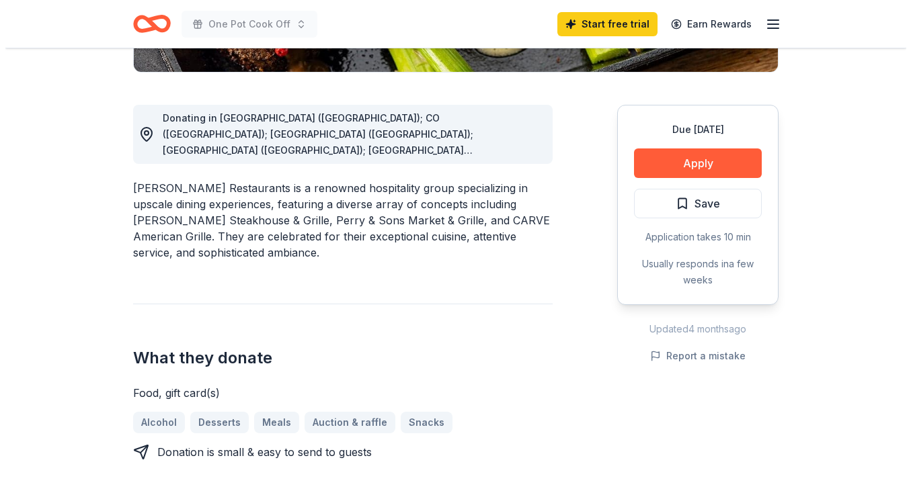
scroll to position [403, 0]
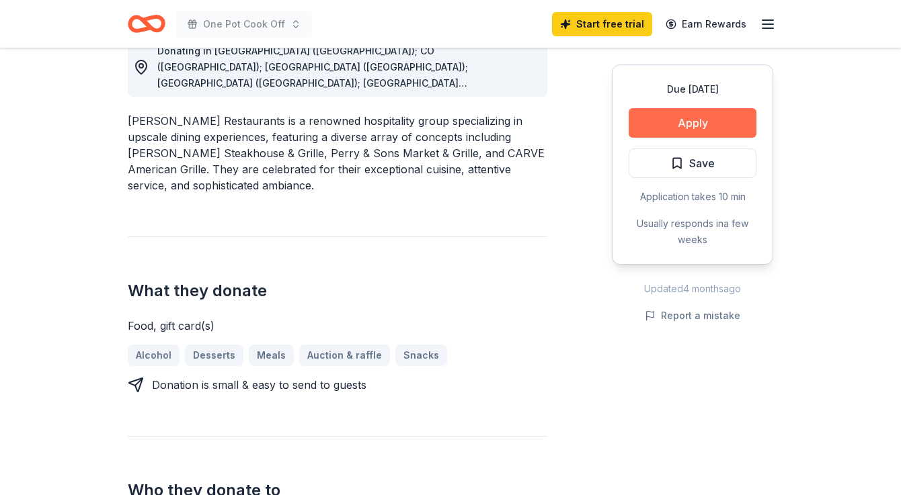
click at [686, 117] on button "Apply" at bounding box center [693, 123] width 128 height 30
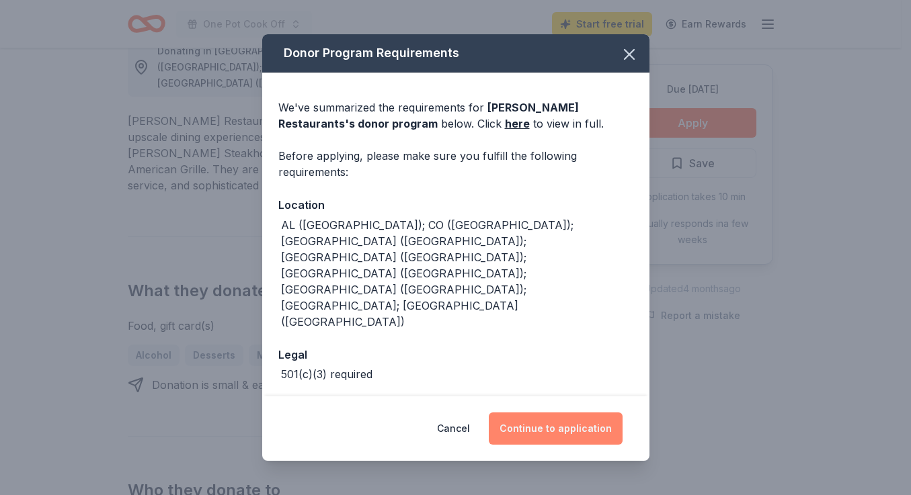
click at [565, 419] on button "Continue to application" at bounding box center [556, 429] width 134 height 32
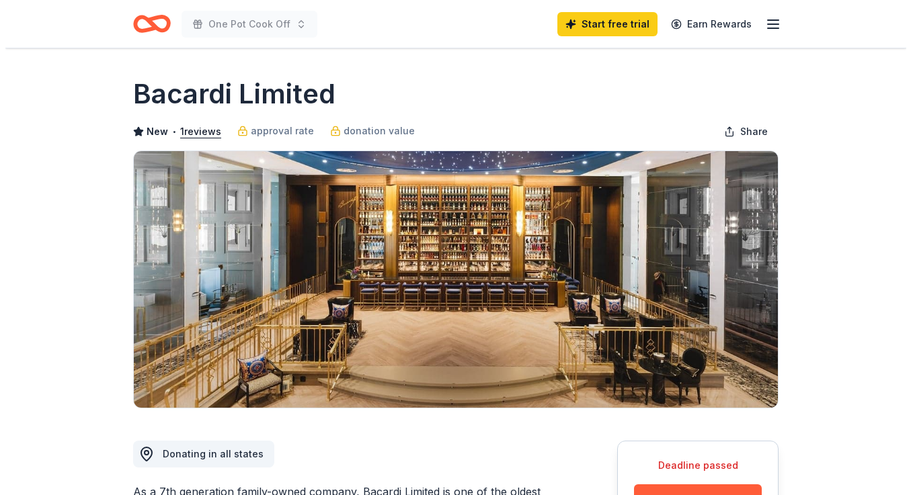
scroll to position [134, 0]
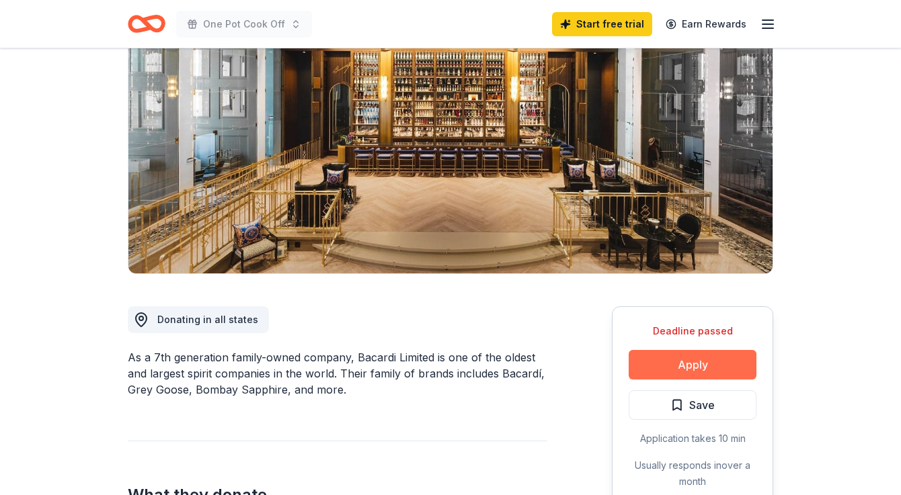
click at [680, 370] on button "Apply" at bounding box center [693, 365] width 128 height 30
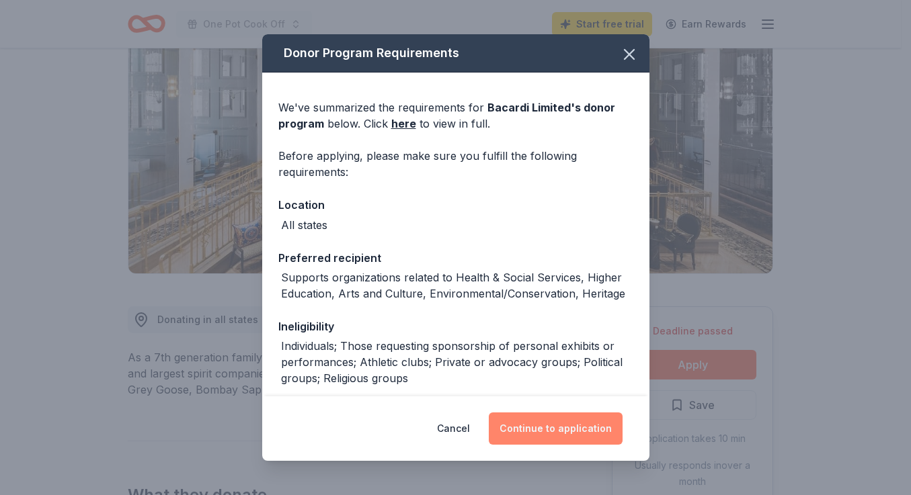
click at [586, 428] on button "Continue to application" at bounding box center [556, 429] width 134 height 32
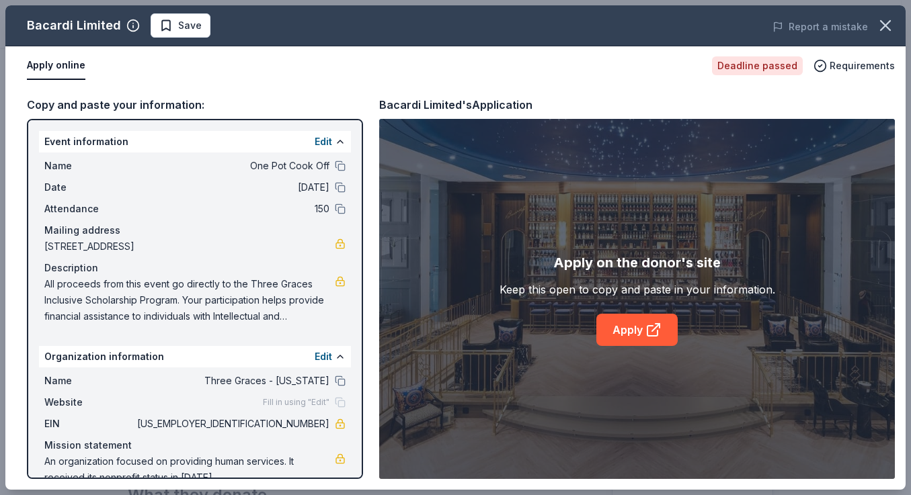
scroll to position [24, 0]
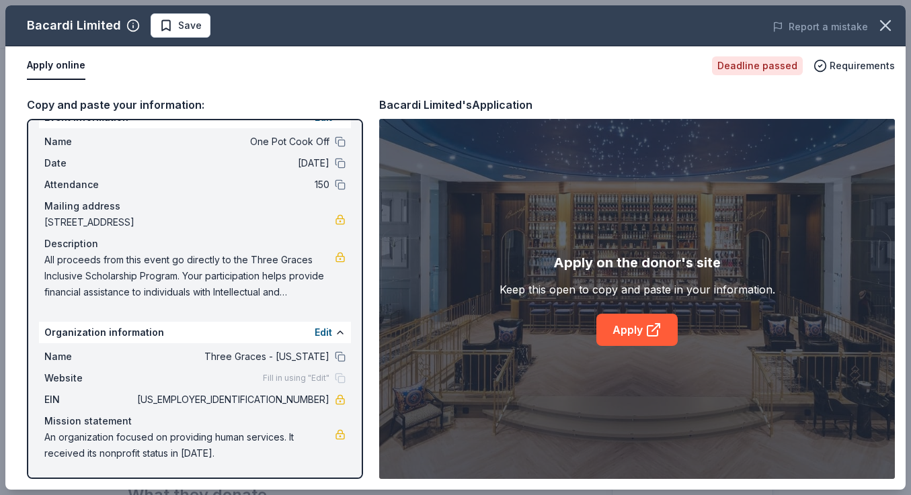
click at [53, 67] on button "Apply online" at bounding box center [56, 66] width 58 height 28
click at [54, 63] on button "Apply online" at bounding box center [56, 66] width 58 height 28
click at [624, 324] on link "Apply" at bounding box center [636, 330] width 81 height 32
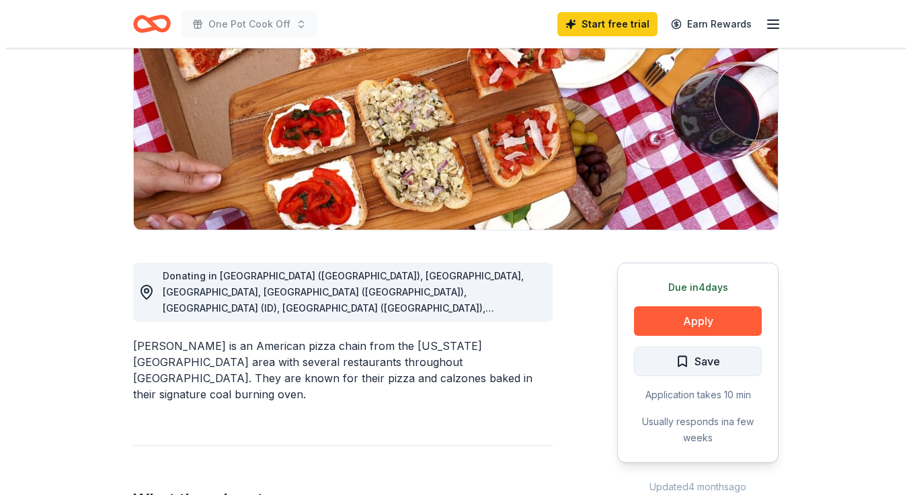
scroll to position [202, 0]
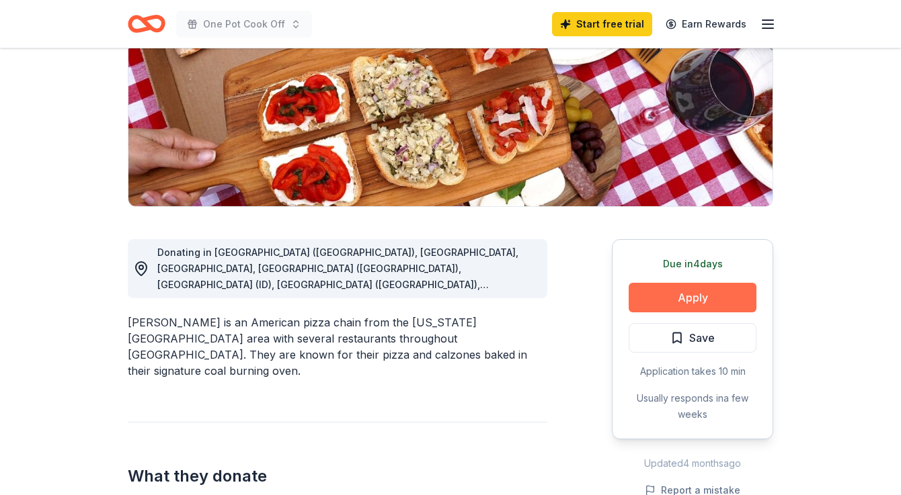
click at [690, 295] on button "Apply" at bounding box center [693, 298] width 128 height 30
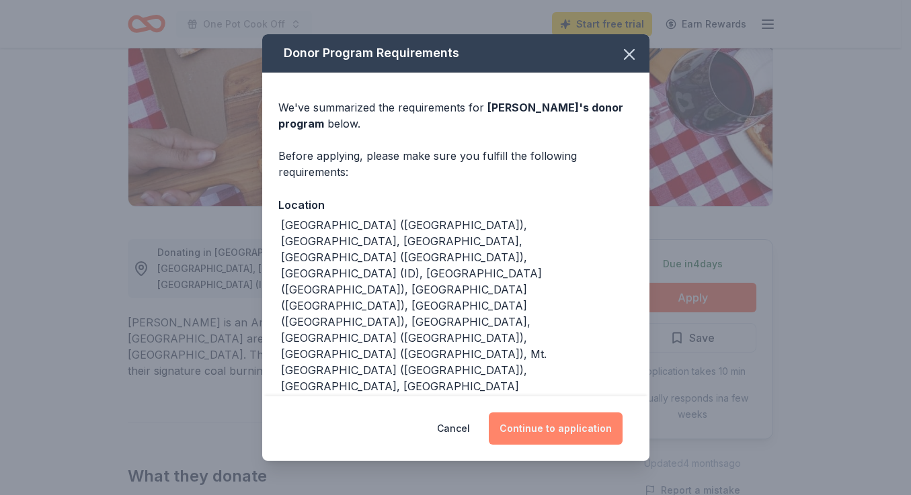
click at [563, 428] on button "Continue to application" at bounding box center [556, 429] width 134 height 32
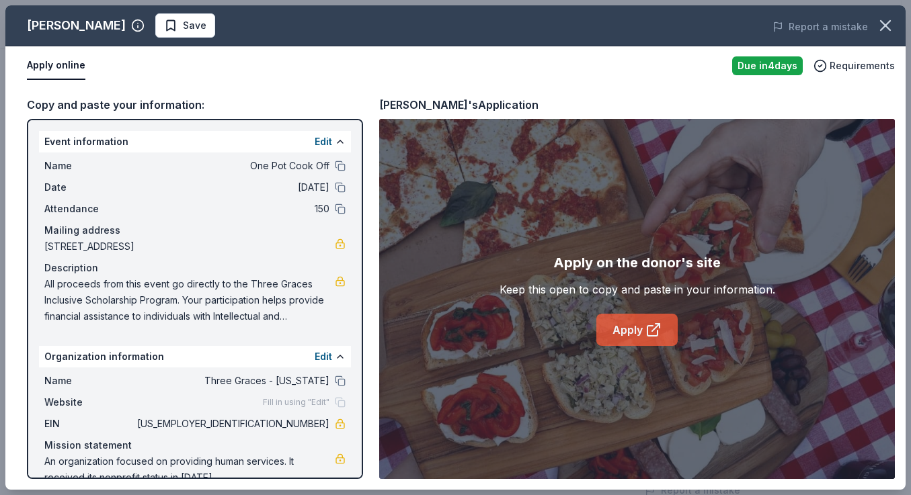
click at [637, 330] on link "Apply" at bounding box center [636, 330] width 81 height 32
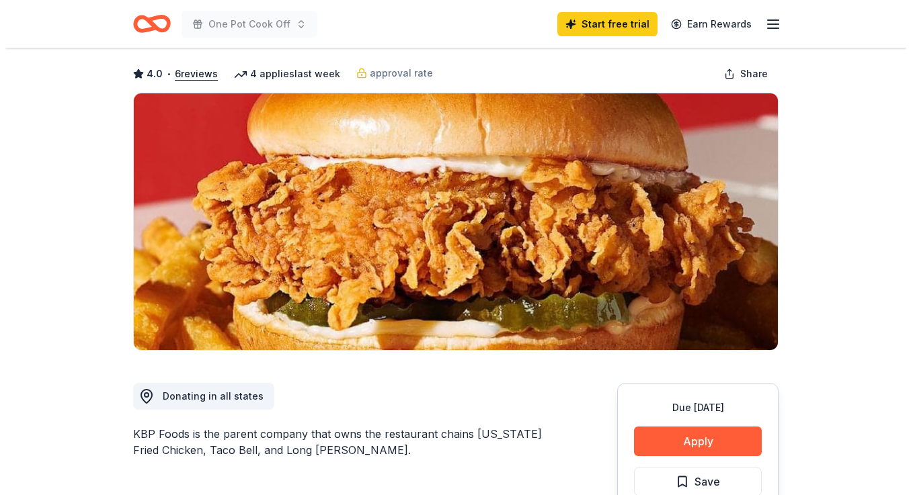
scroll to position [134, 0]
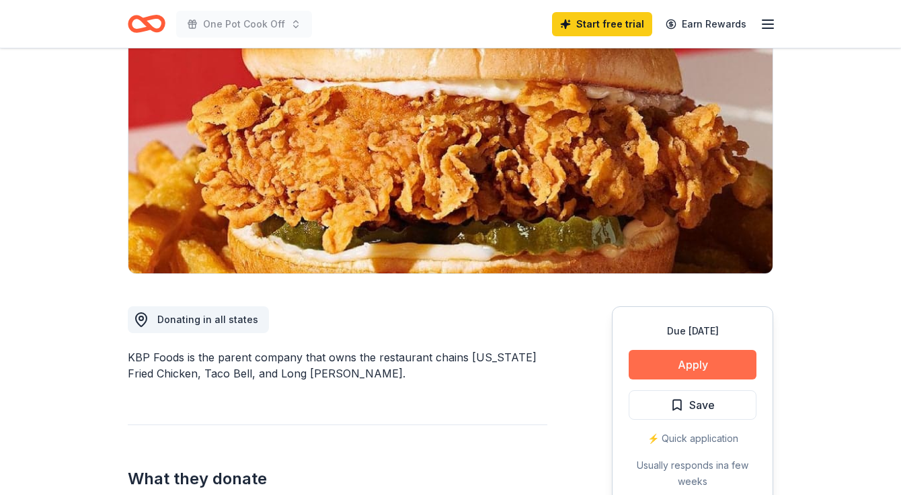
click at [677, 361] on button "Apply" at bounding box center [693, 365] width 128 height 30
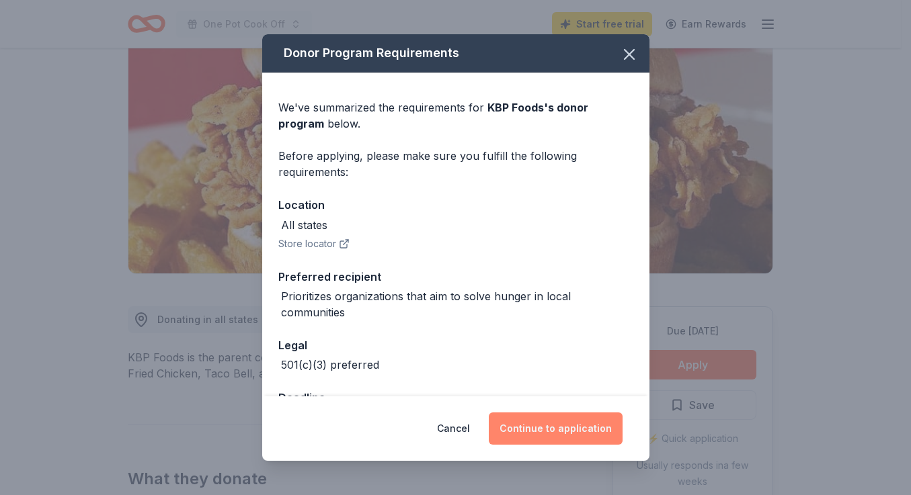
click at [558, 433] on button "Continue to application" at bounding box center [556, 429] width 134 height 32
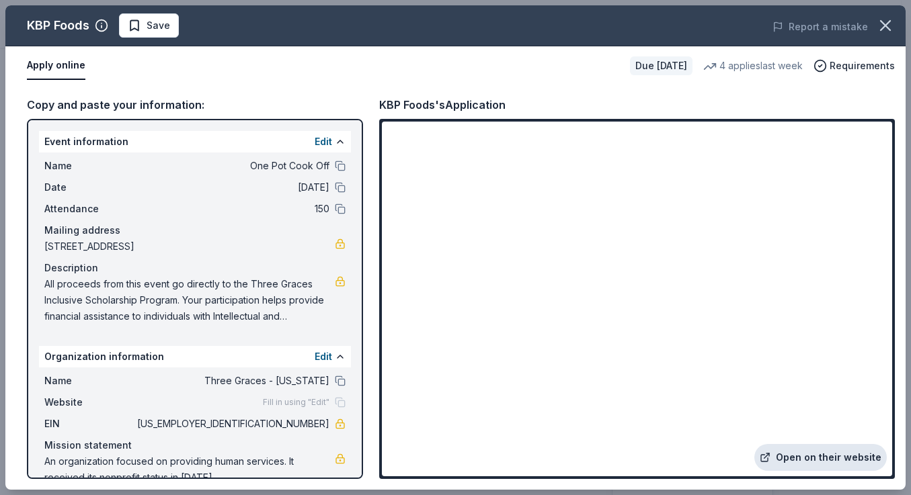
click at [817, 460] on link "Open on their website" at bounding box center [820, 457] width 132 height 27
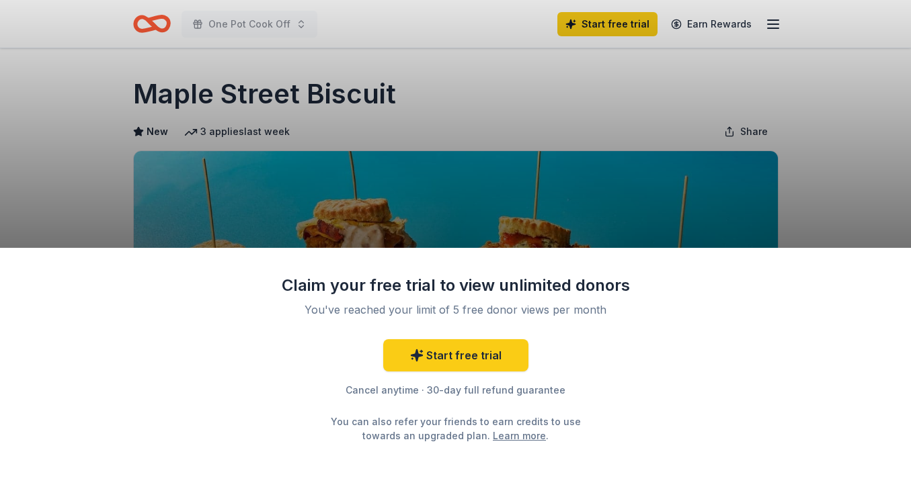
click at [484, 119] on div "Claim your free trial to view unlimited donors You've reached your limit of 5 f…" at bounding box center [455, 247] width 911 height 495
click at [581, 75] on div "Claim your free trial to view unlimited donors You've reached your limit of 5 f…" at bounding box center [455, 247] width 911 height 495
drag, startPoint x: 536, startPoint y: 367, endPoint x: 563, endPoint y: 255, distance: 114.8
click at [535, 363] on div "Start free trial Cancel anytime · 30-day full refund guarantee You can also ref…" at bounding box center [456, 392] width 350 height 104
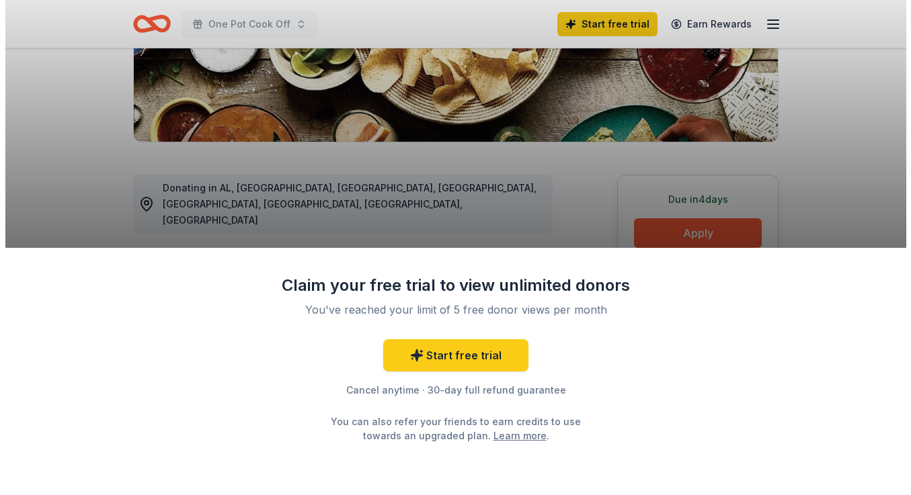
scroll to position [336, 0]
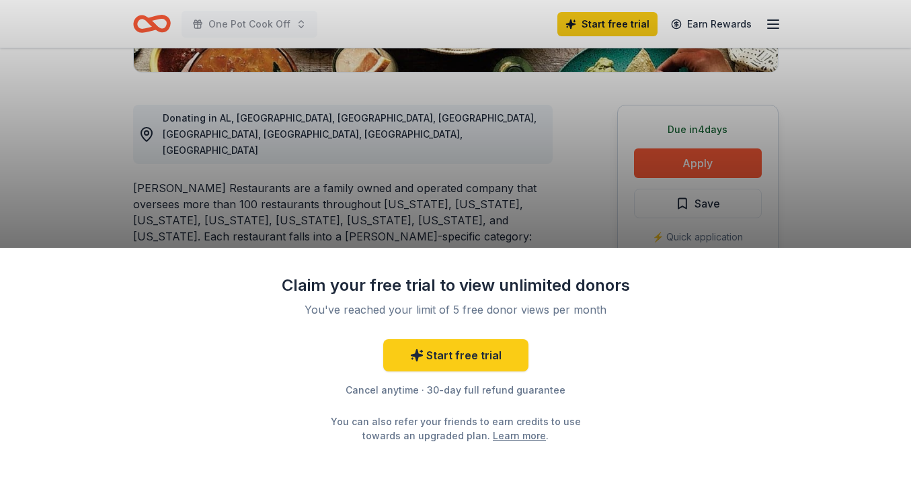
click at [683, 161] on div "Claim your free trial to view unlimited donors You've reached your limit of 5 f…" at bounding box center [455, 247] width 911 height 495
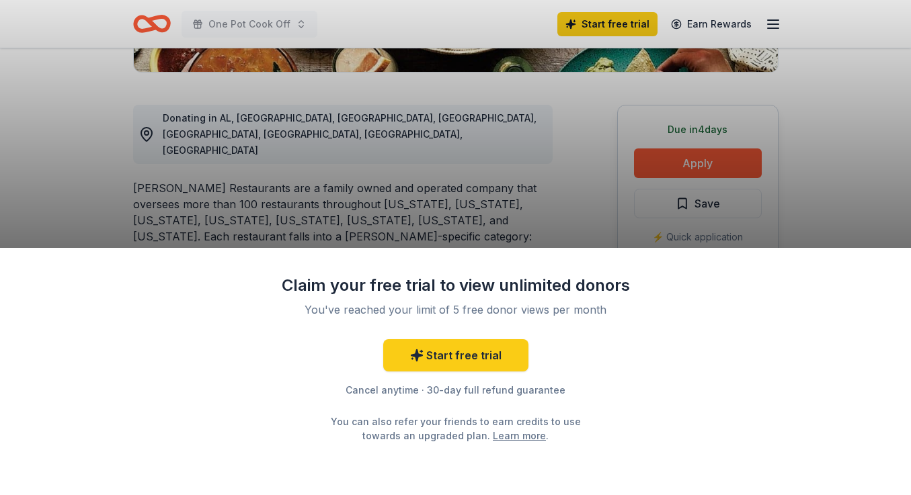
click at [683, 161] on div "Claim your free trial to view unlimited donors You've reached your limit of 5 f…" at bounding box center [455, 247] width 911 height 495
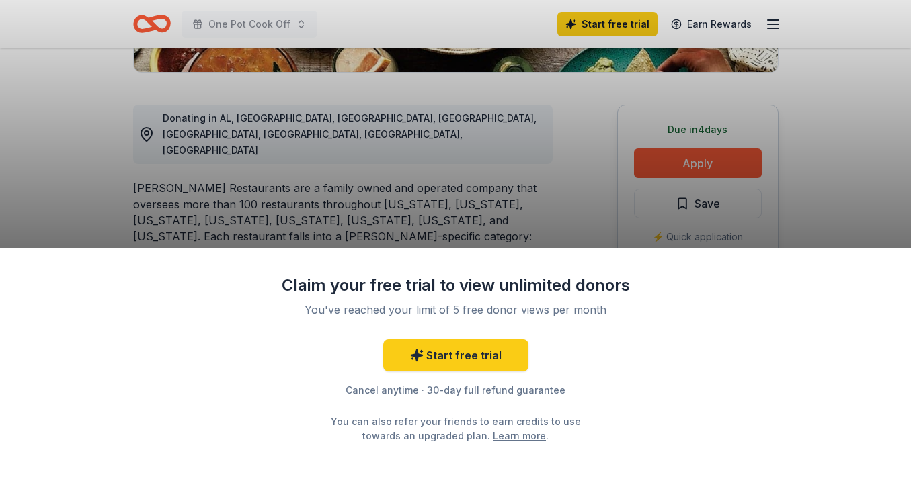
click at [683, 161] on div "Claim your free trial to view unlimited donors You've reached your limit of 5 f…" at bounding box center [455, 247] width 911 height 495
